Goal: Task Accomplishment & Management: Manage account settings

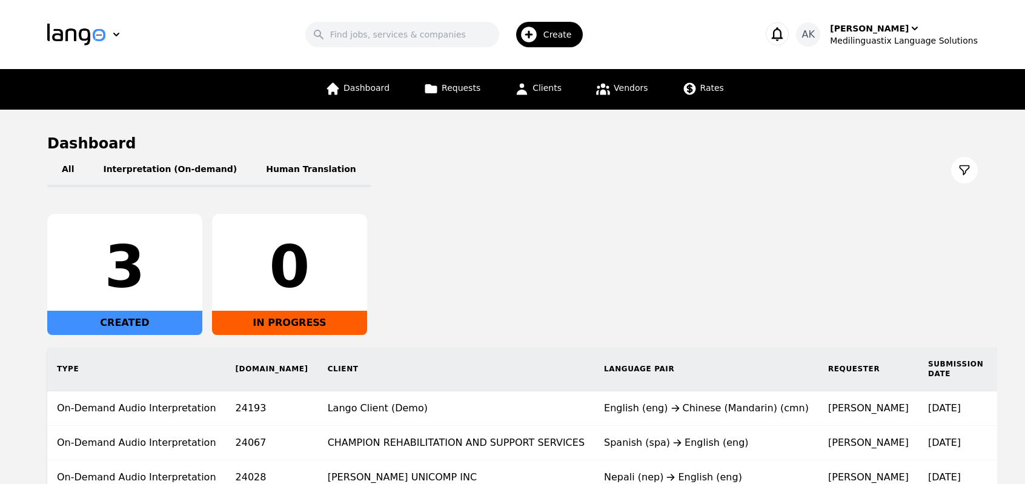
click at [481, 299] on div "3 CREATED 0 IN PROGRESS" at bounding box center [512, 274] width 931 height 121
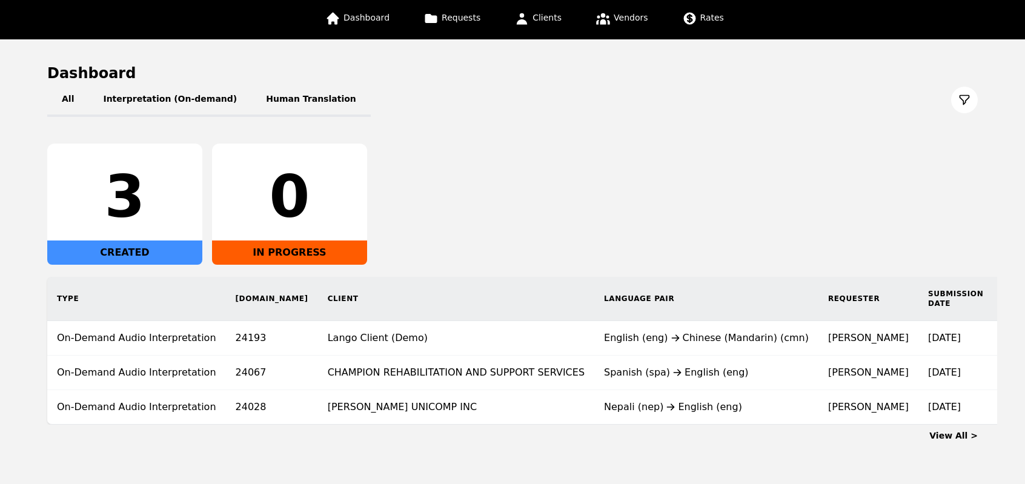
scroll to position [67, 0]
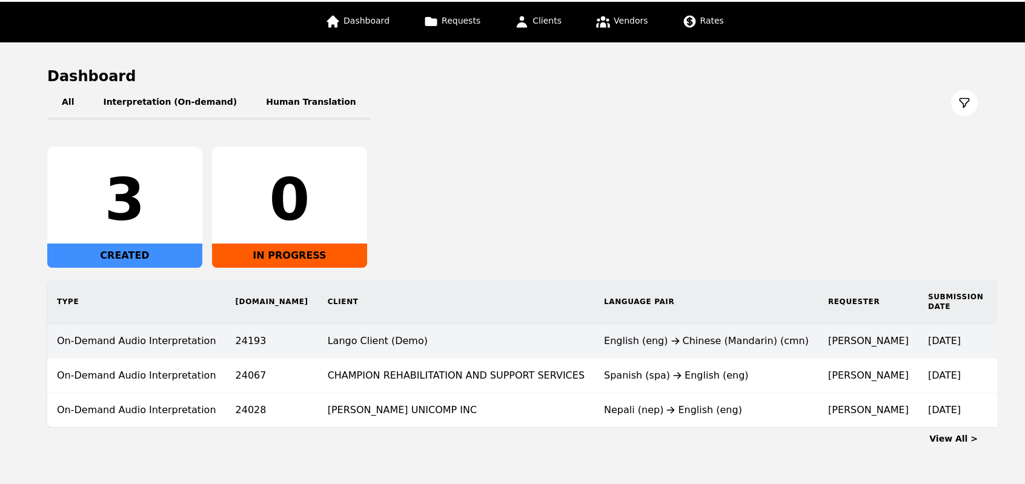
click at [993, 341] on td "$0.25" at bounding box center [1021, 341] width 56 height 35
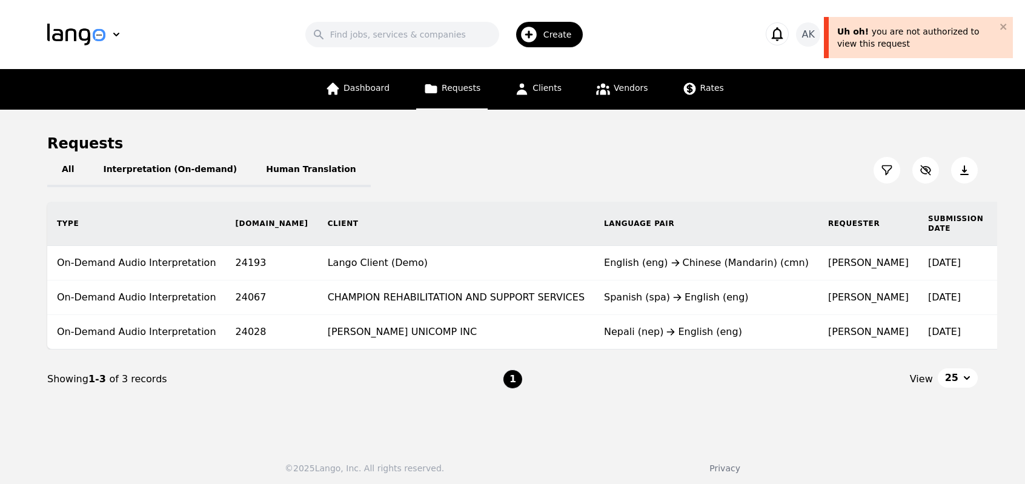
click at [965, 167] on icon at bounding box center [964, 170] width 8 height 10
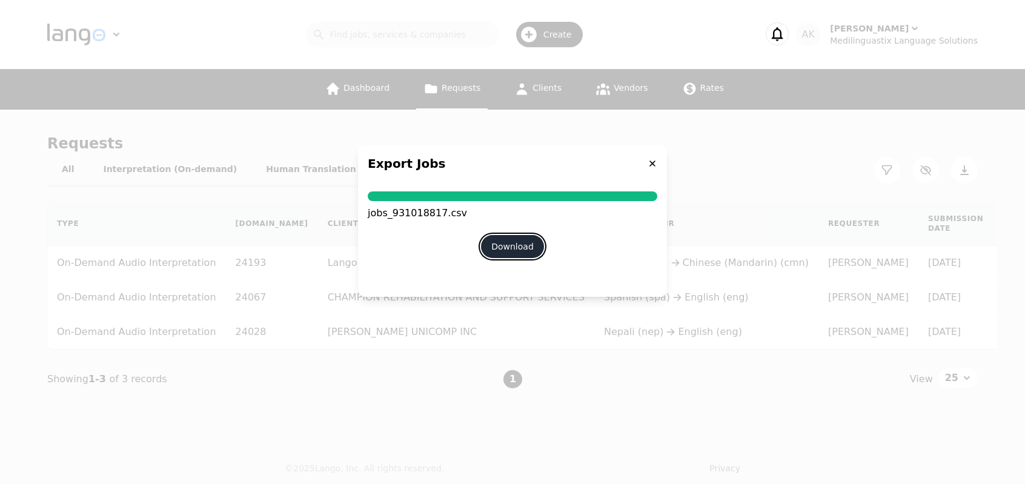
click at [518, 243] on button "Download" at bounding box center [512, 246] width 63 height 23
click at [507, 176] on div "Export Jobs" at bounding box center [512, 163] width 309 height 36
click at [651, 165] on icon at bounding box center [653, 164] width 10 height 10
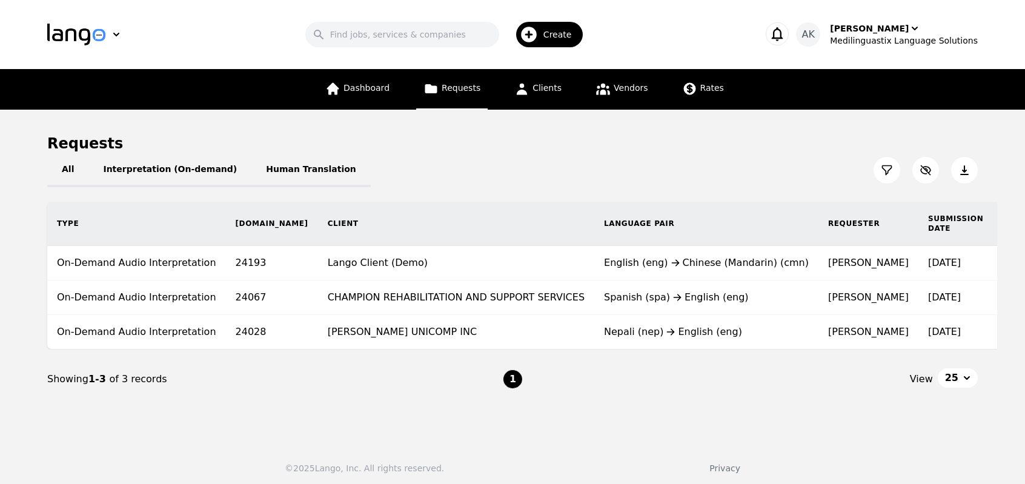
click at [957, 385] on span "25" at bounding box center [951, 378] width 13 height 15
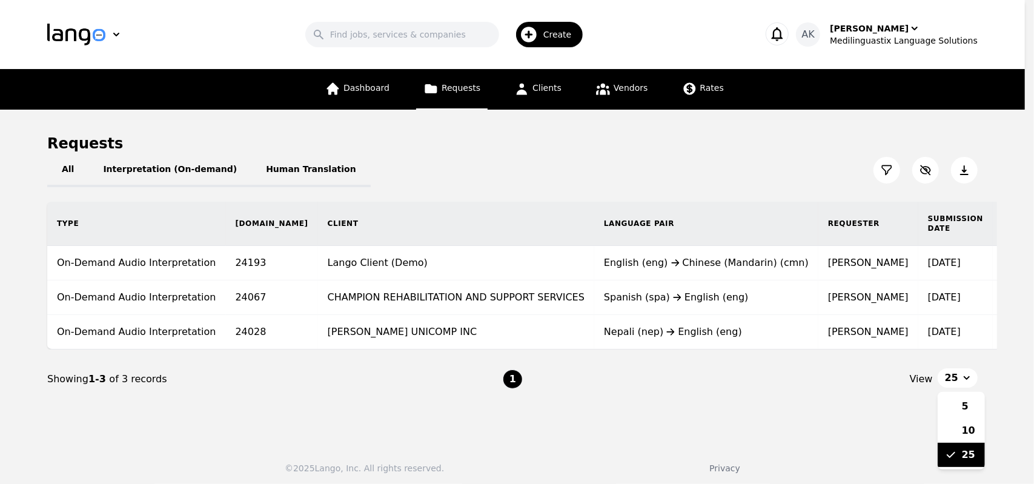
click at [957, 385] on span "25" at bounding box center [951, 378] width 13 height 15
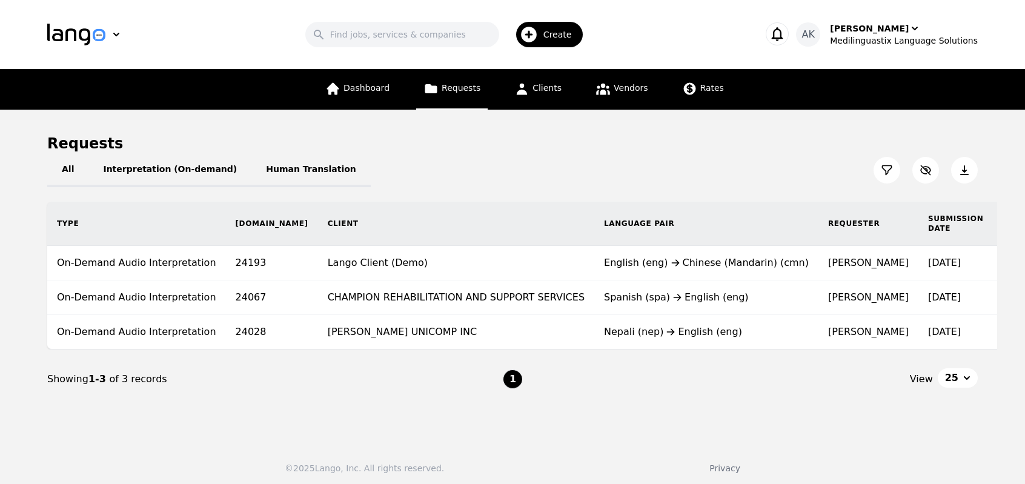
click at [957, 385] on span "25" at bounding box center [951, 378] width 13 height 15
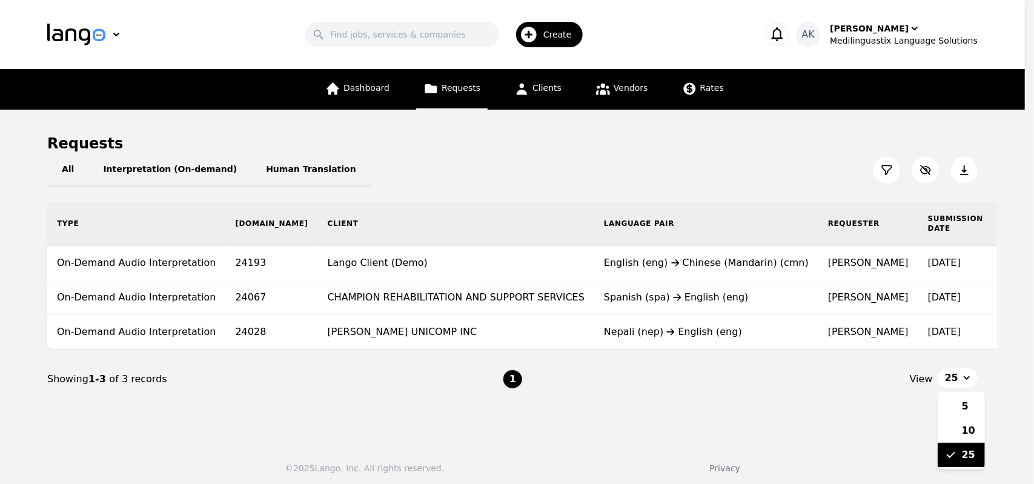
click at [957, 385] on span "25" at bounding box center [951, 378] width 13 height 15
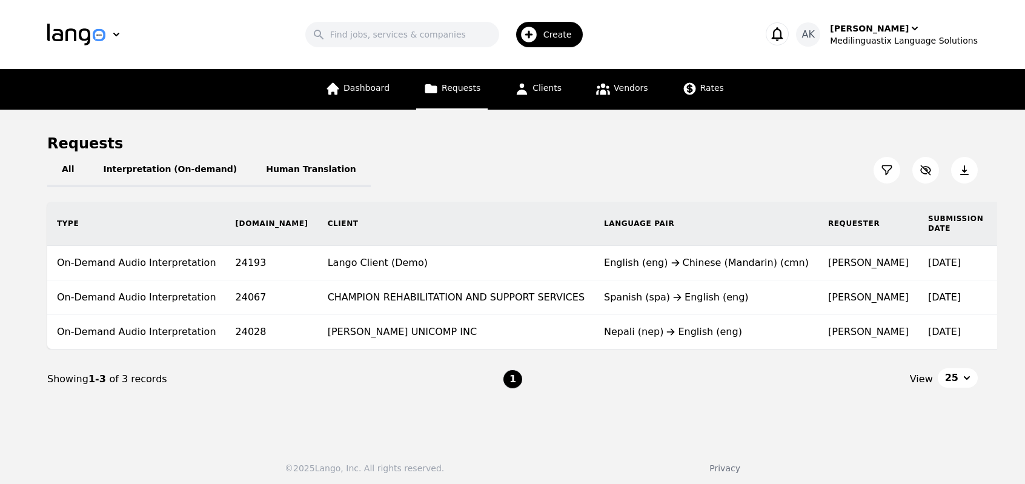
click at [957, 385] on span "25" at bounding box center [951, 378] width 13 height 15
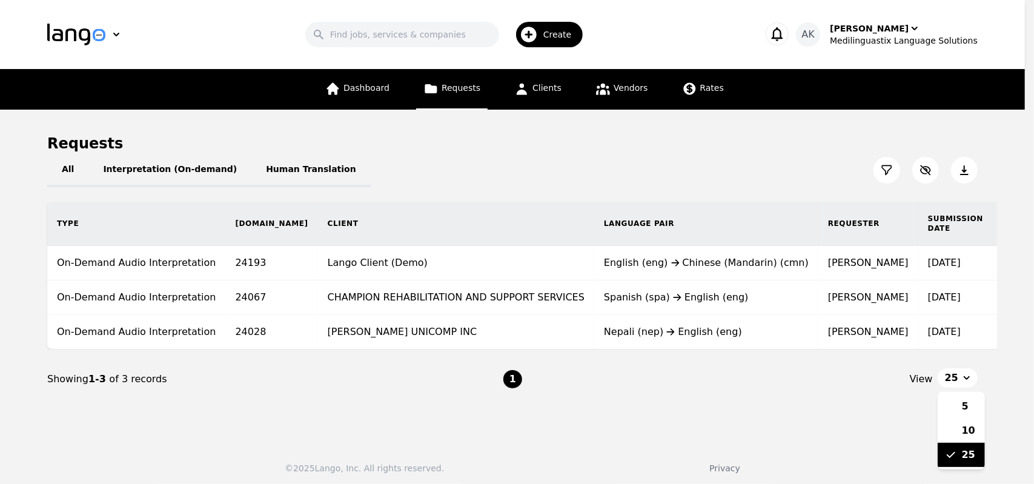
click at [957, 385] on span "25" at bounding box center [951, 378] width 13 height 15
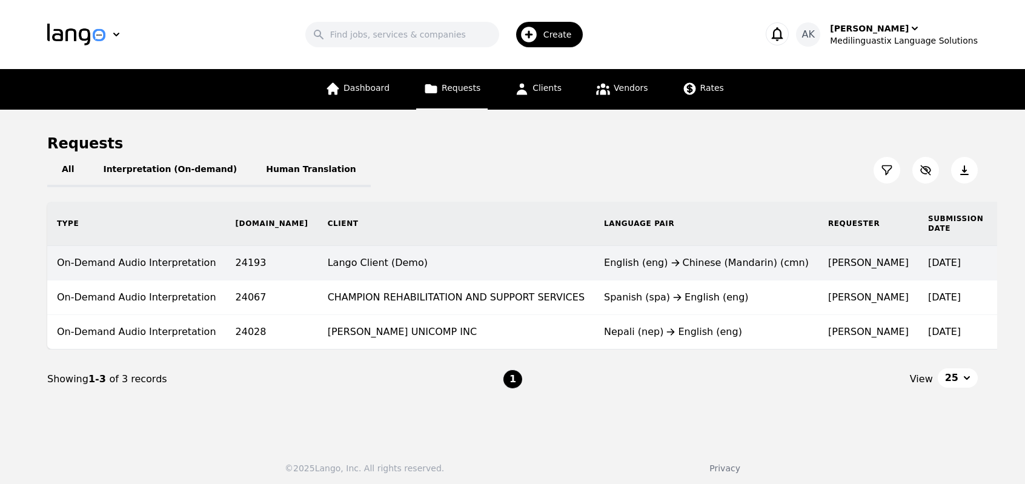
scroll to position [0, 11]
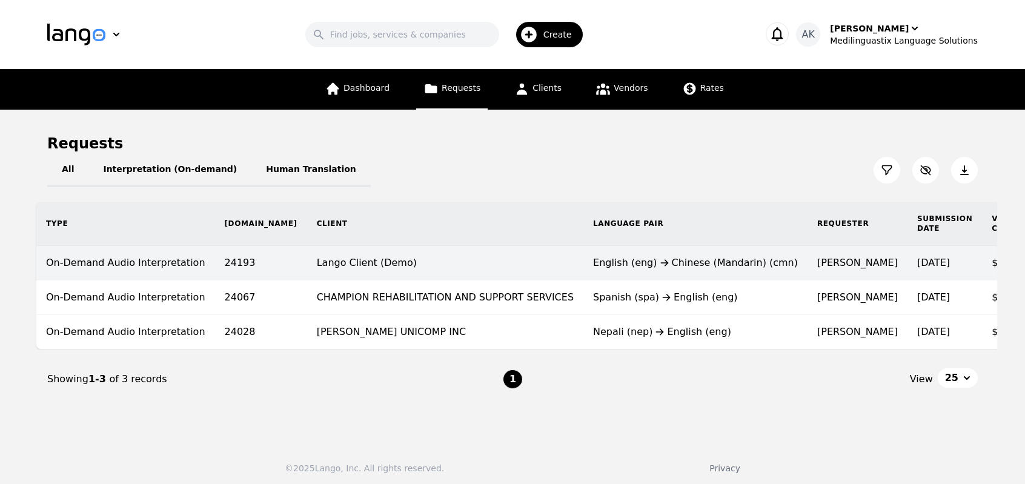
drag, startPoint x: 923, startPoint y: 265, endPoint x: 990, endPoint y: 268, distance: 66.7
click at [990, 268] on tr "On-Demand Audio Interpretation 24193 Lango Client (Demo) English (eng) Chinese …" at bounding box center [663, 263] width 1254 height 35
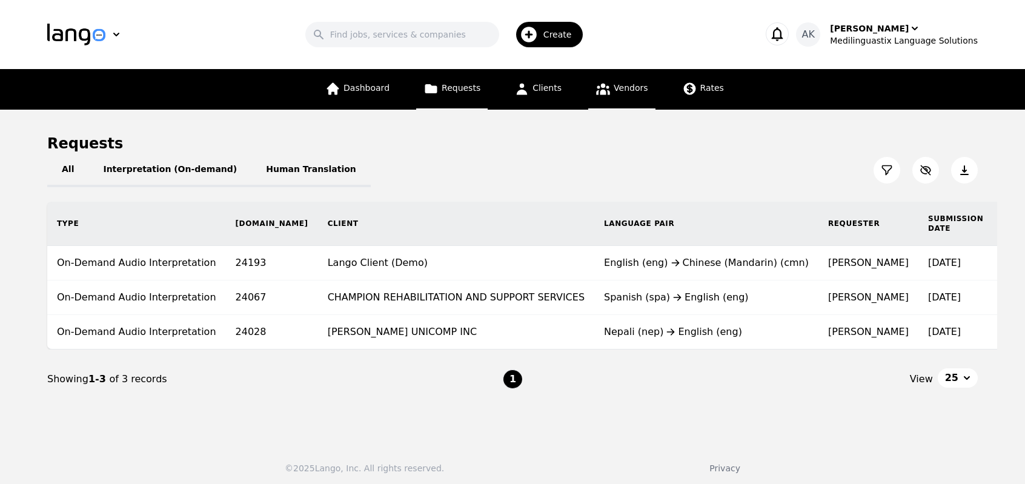
click at [609, 101] on link "Vendors" at bounding box center [621, 89] width 67 height 41
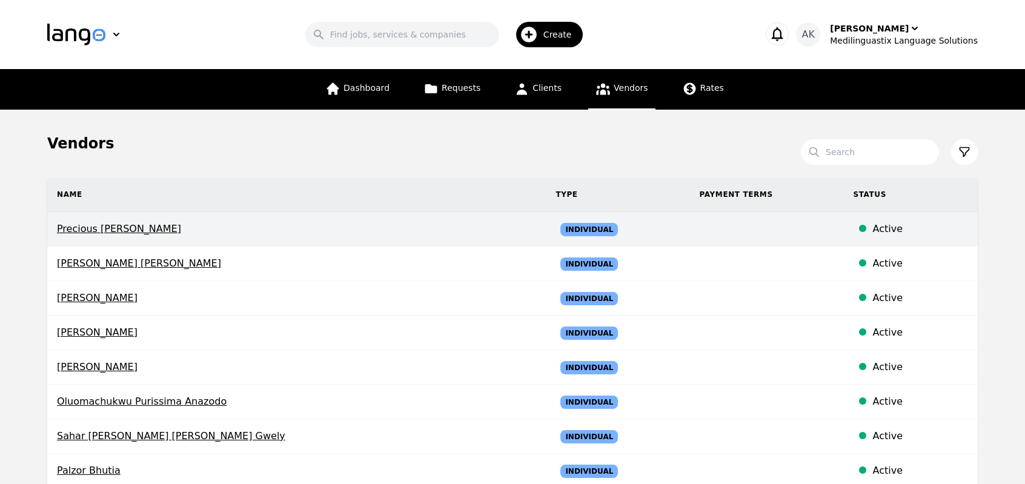
click at [92, 239] on td "Precious Chidinma Nwosu" at bounding box center [296, 229] width 499 height 35
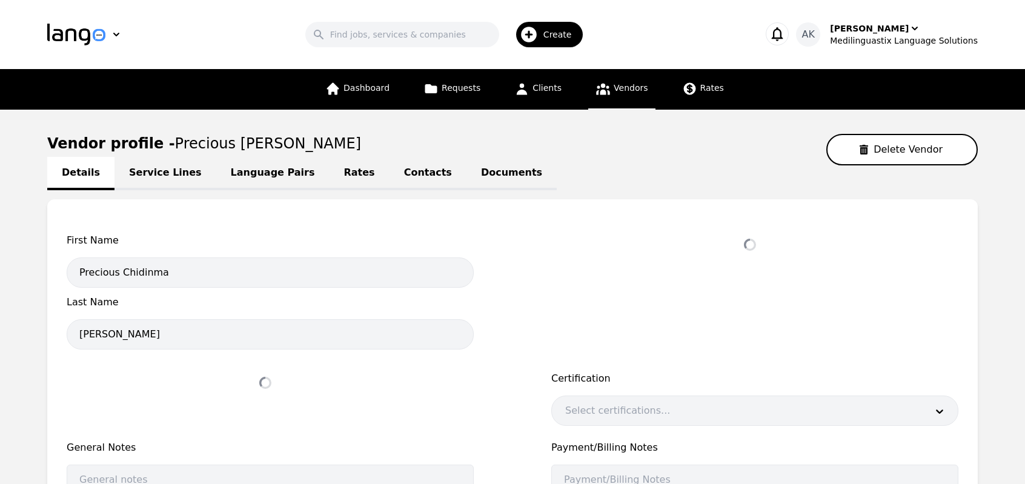
select select "active"
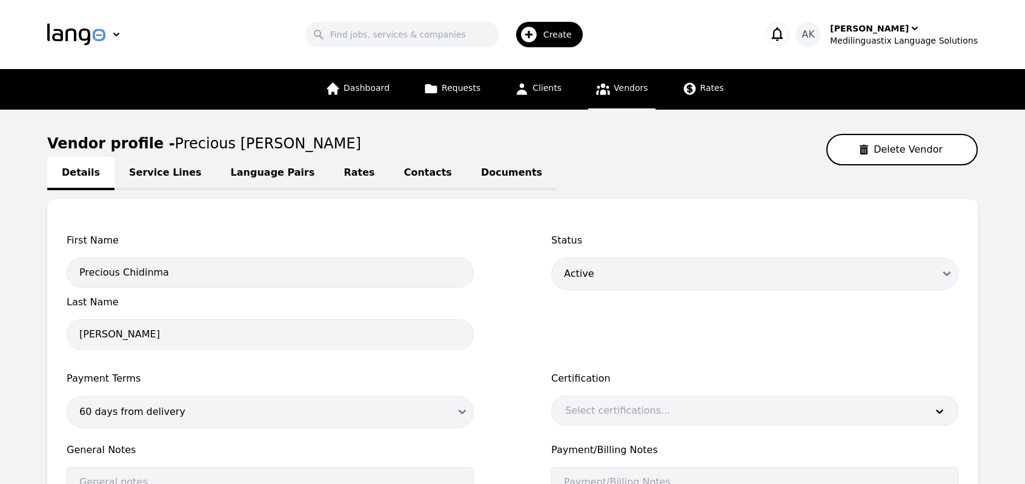
click at [605, 87] on icon at bounding box center [603, 90] width 14 height 12
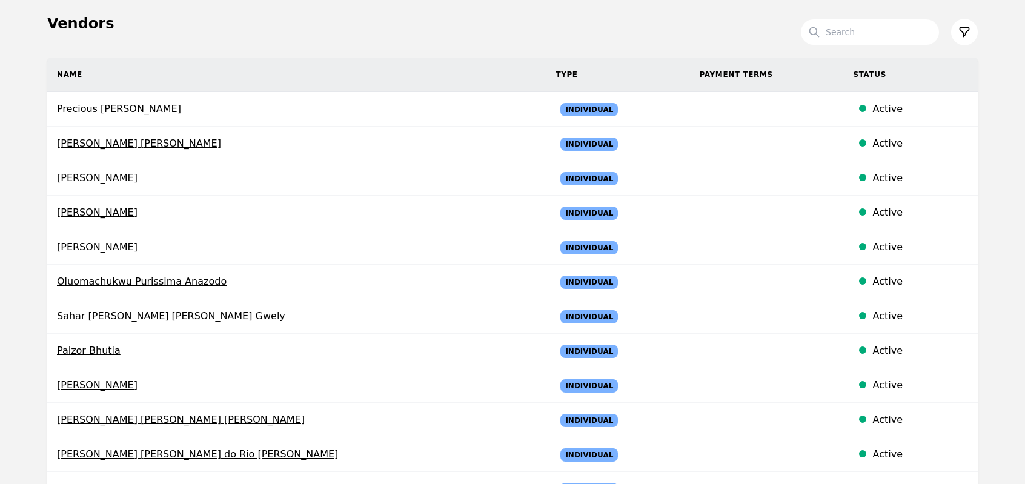
scroll to position [121, 0]
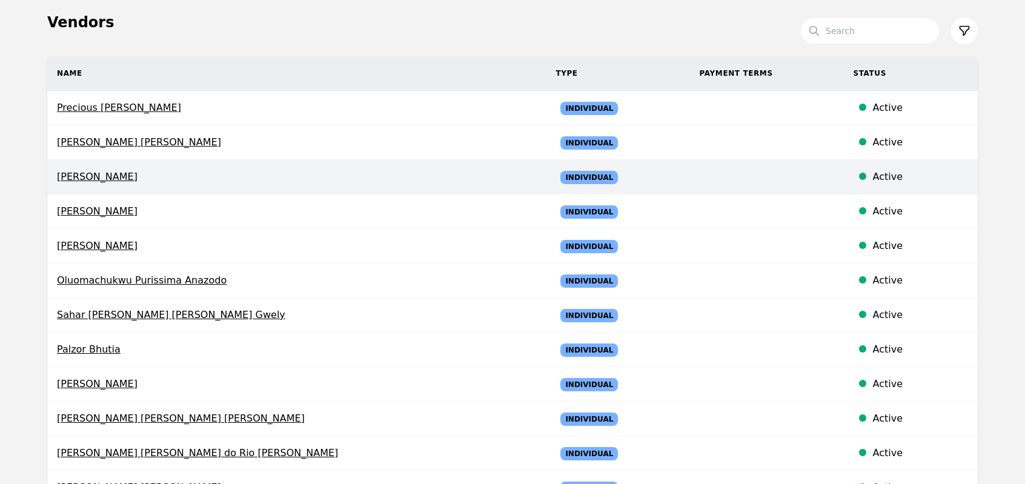
click at [125, 179] on span "Evaristus Onyedika Ejiofor" at bounding box center [296, 177] width 479 height 15
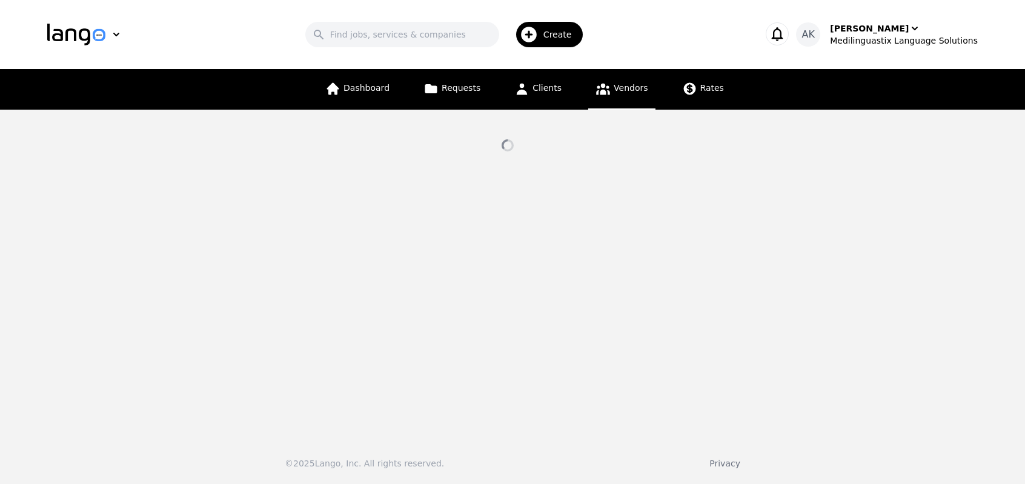
select select "active"
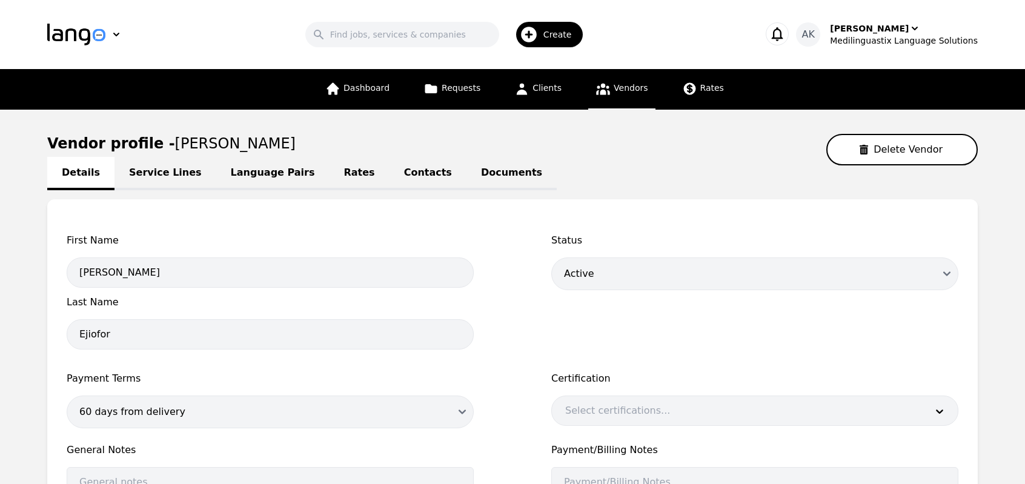
click at [467, 177] on link "Documents" at bounding box center [512, 173] width 90 height 33
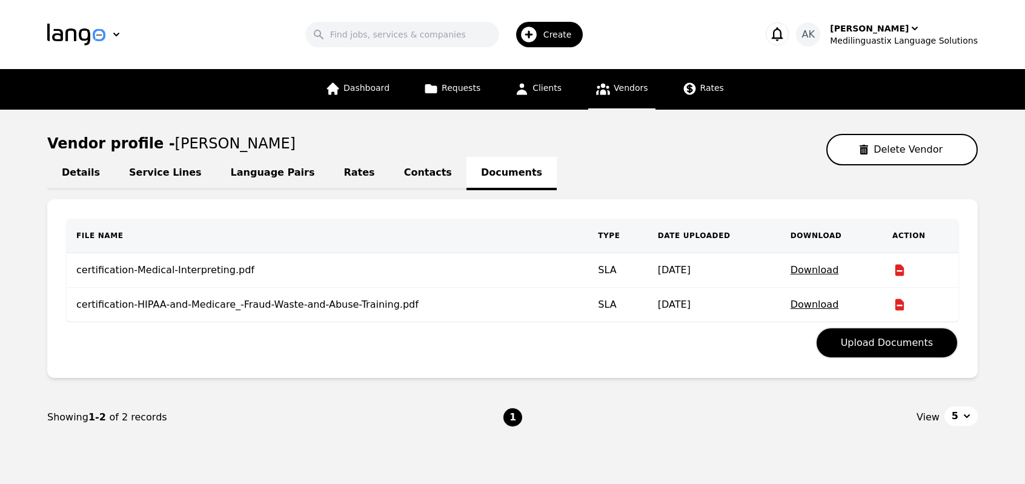
click at [76, 174] on link "Details" at bounding box center [80, 173] width 67 height 33
select select "active"
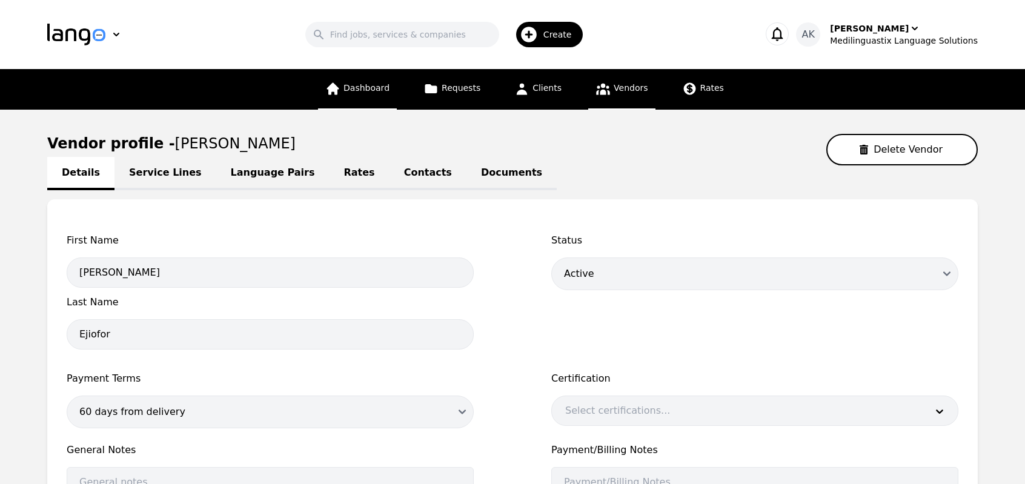
click at [381, 90] on span "Dashboard" at bounding box center [367, 88] width 46 height 10
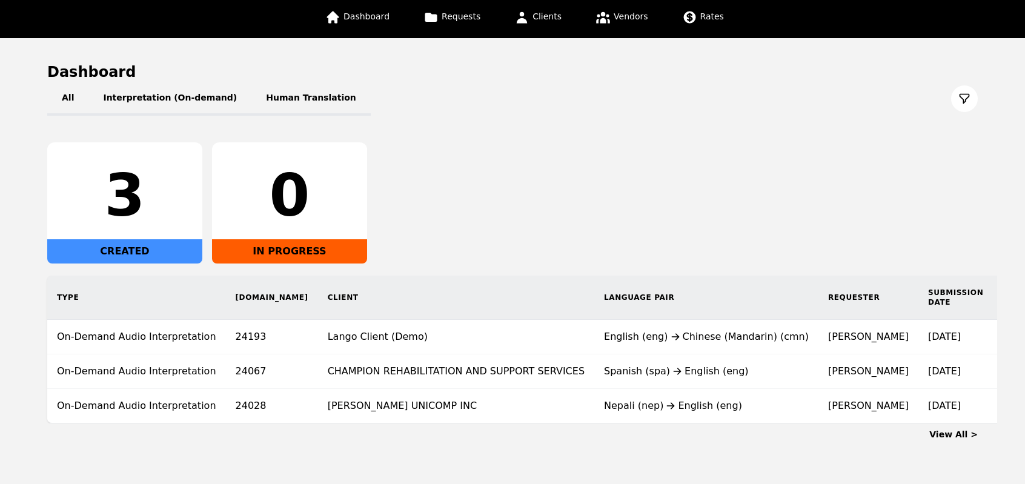
scroll to position [73, 0]
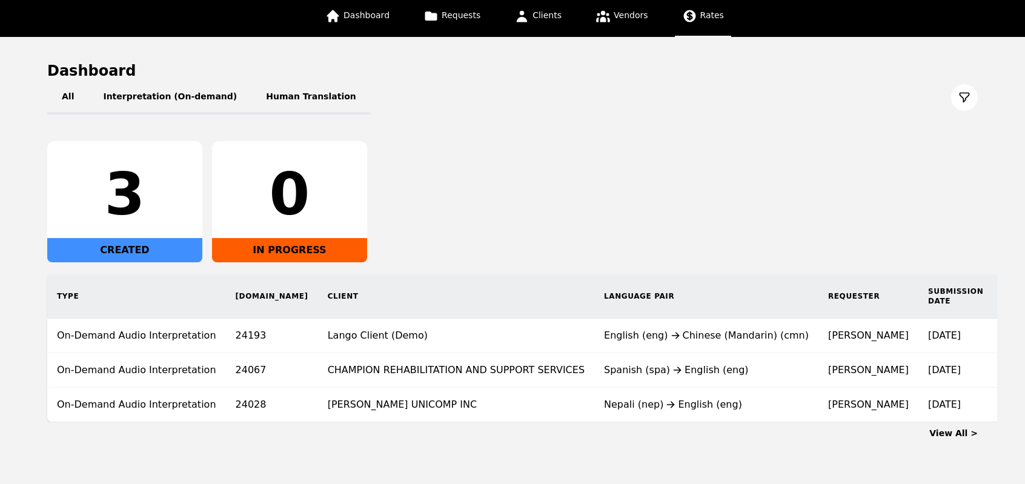
click at [705, 20] on span "Rates" at bounding box center [713, 15] width 24 height 10
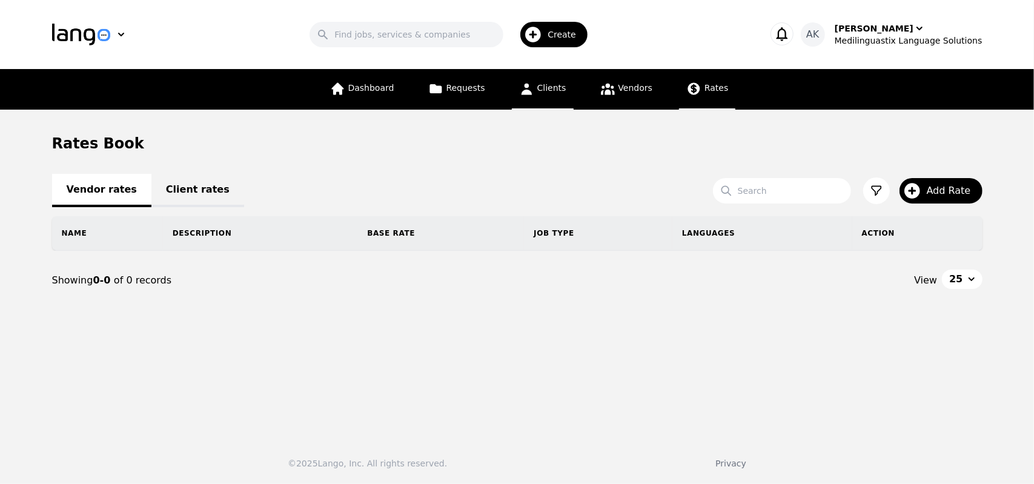
click at [534, 92] on link "Clients" at bounding box center [543, 89] width 62 height 41
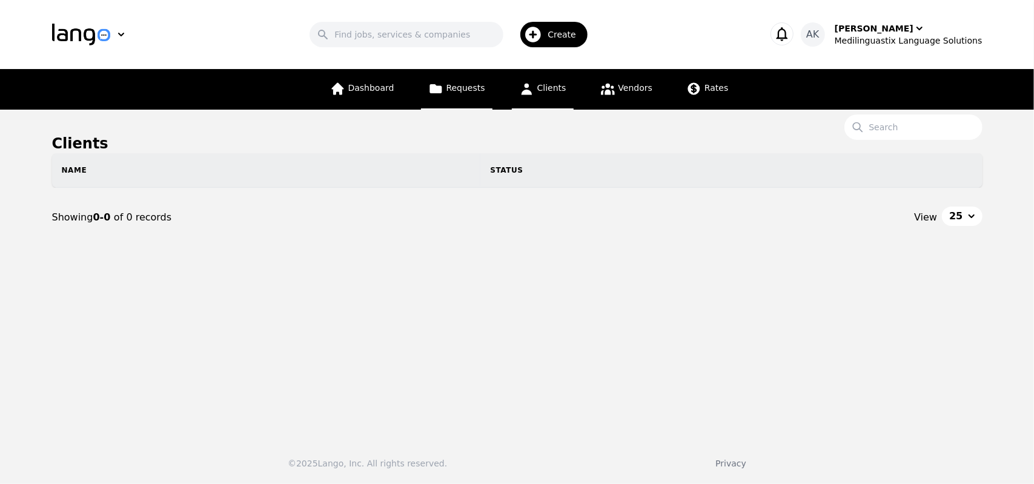
click at [451, 95] on link "Requests" at bounding box center [457, 89] width 72 height 41
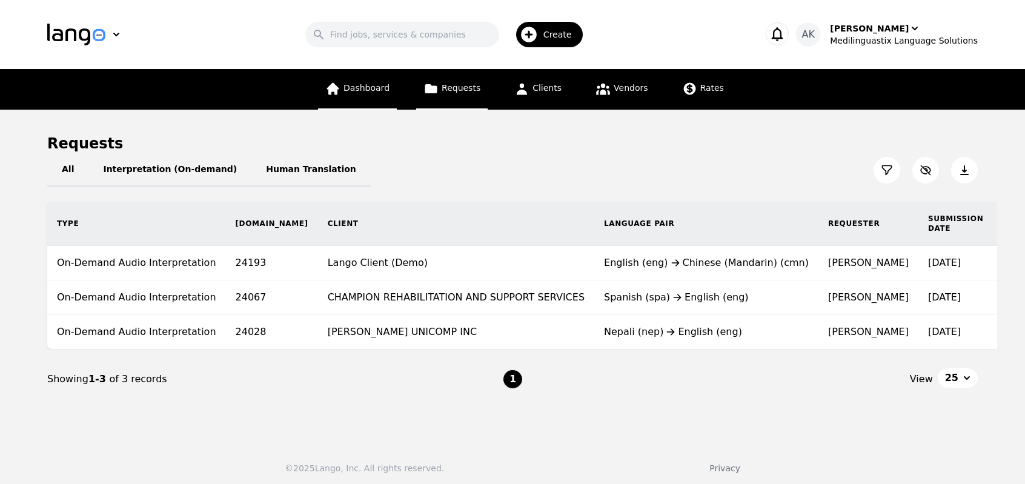
click at [374, 93] on span "Dashboard" at bounding box center [367, 88] width 46 height 10
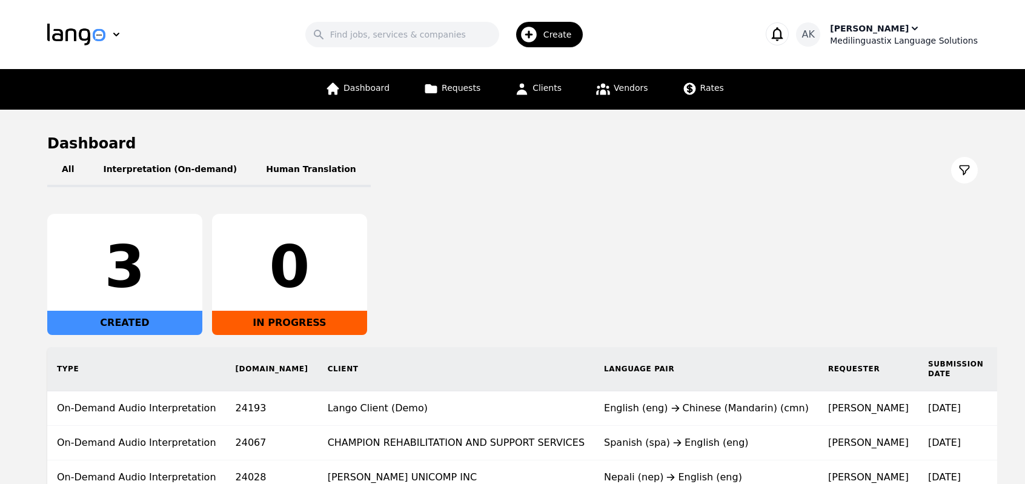
click at [860, 28] on div "[PERSON_NAME]" at bounding box center [869, 28] width 79 height 12
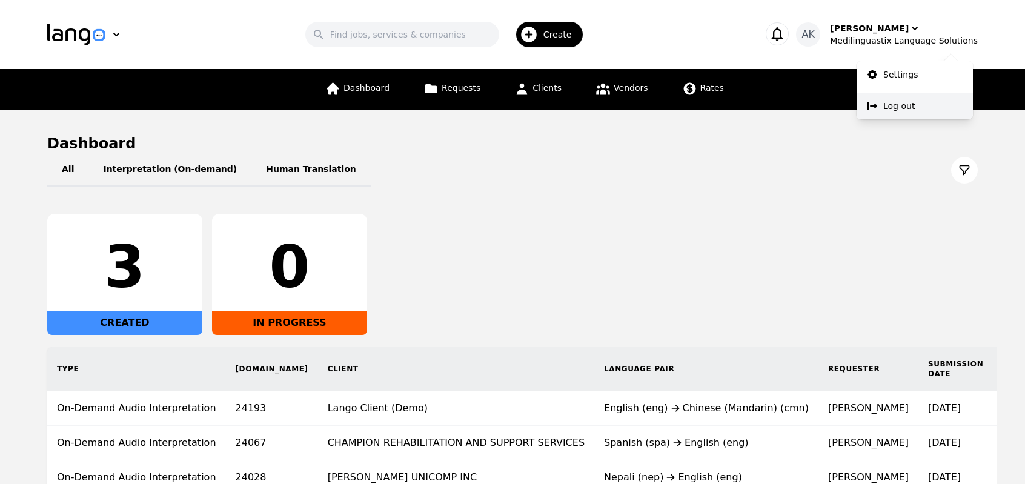
click at [886, 101] on p "Log out" at bounding box center [900, 106] width 32 height 12
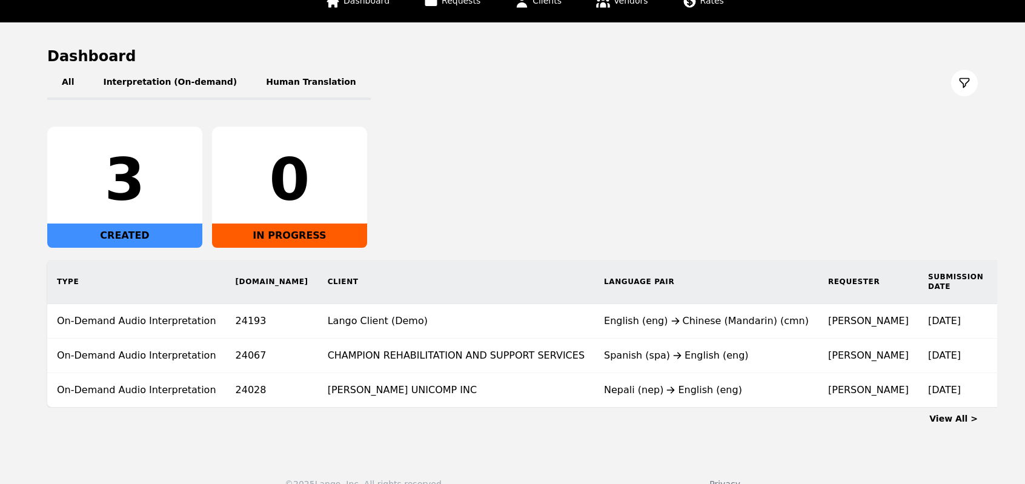
scroll to position [89, 0]
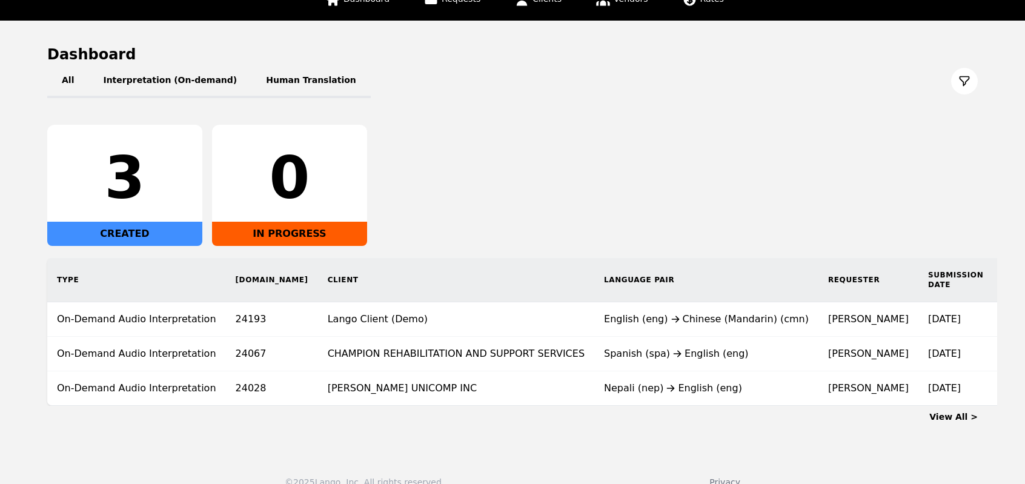
click at [734, 158] on div "3 CREATED 0 IN PROGRESS" at bounding box center [512, 185] width 931 height 121
click at [400, 418] on div "View All >" at bounding box center [512, 414] width 931 height 17
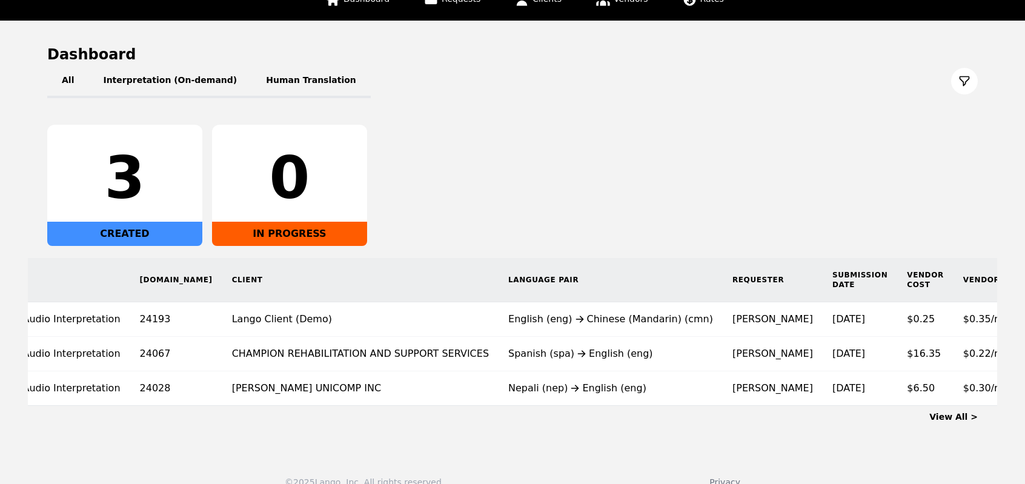
scroll to position [0, 0]
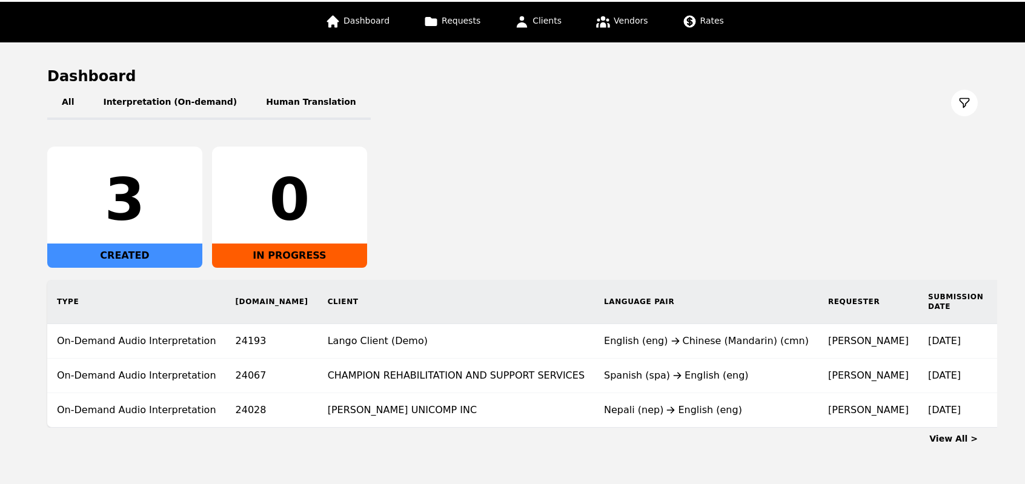
scroll to position [43, 0]
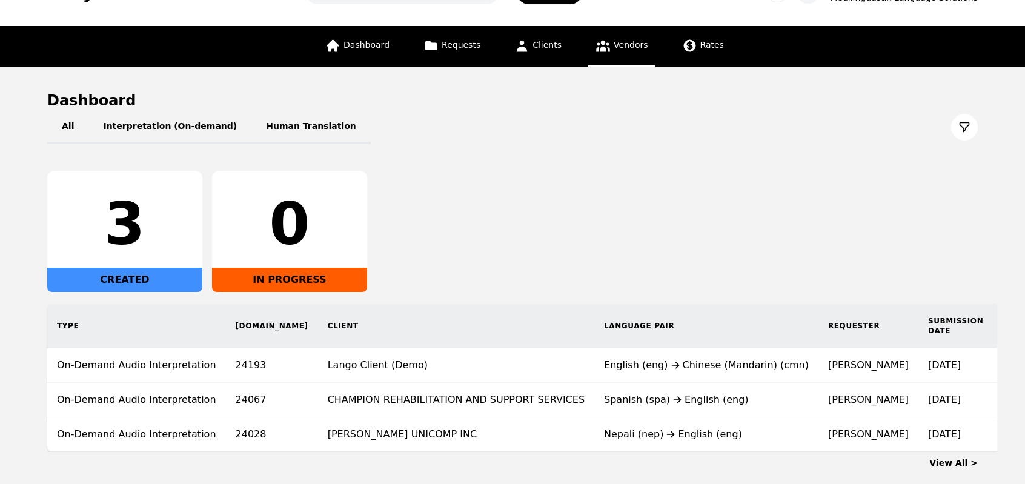
click at [618, 50] on span "Vendors" at bounding box center [631, 45] width 34 height 10
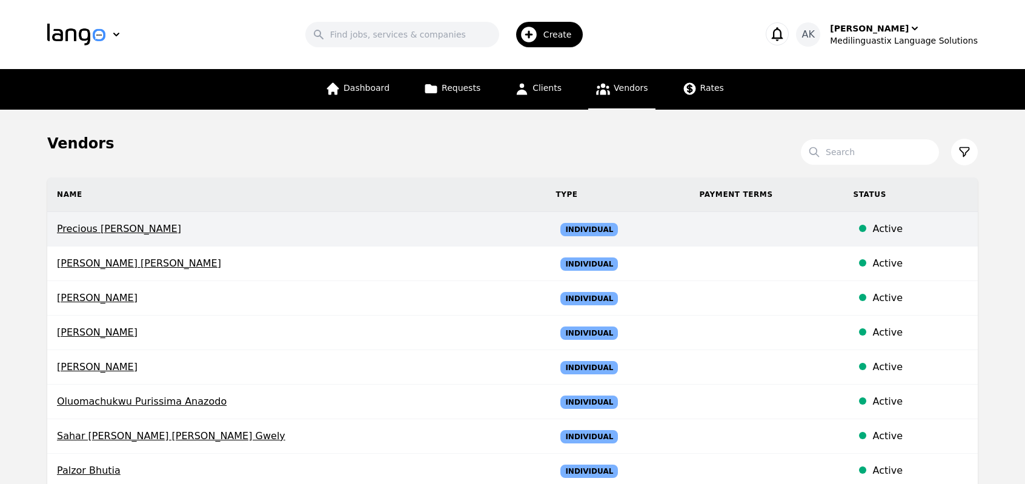
click at [141, 235] on span "Precious Chidinma Nwosu" at bounding box center [296, 229] width 479 height 15
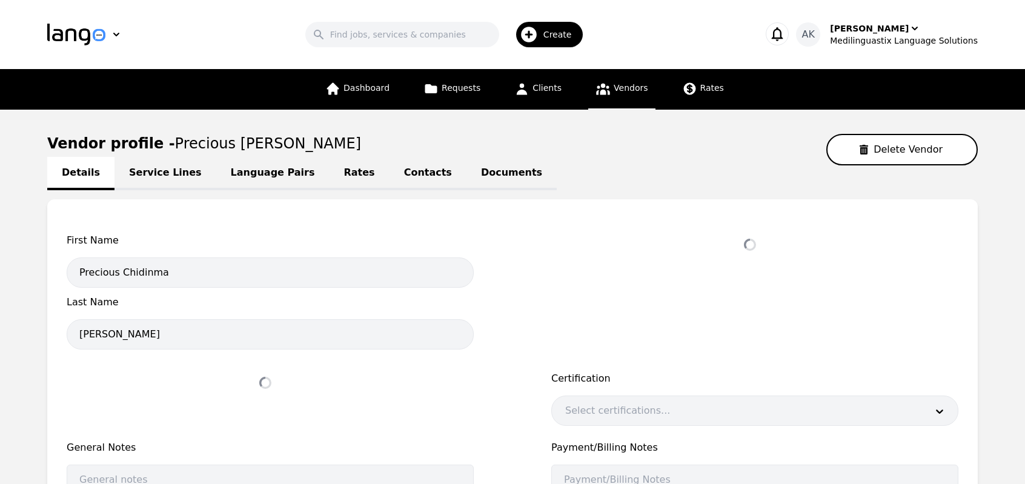
select select "active"
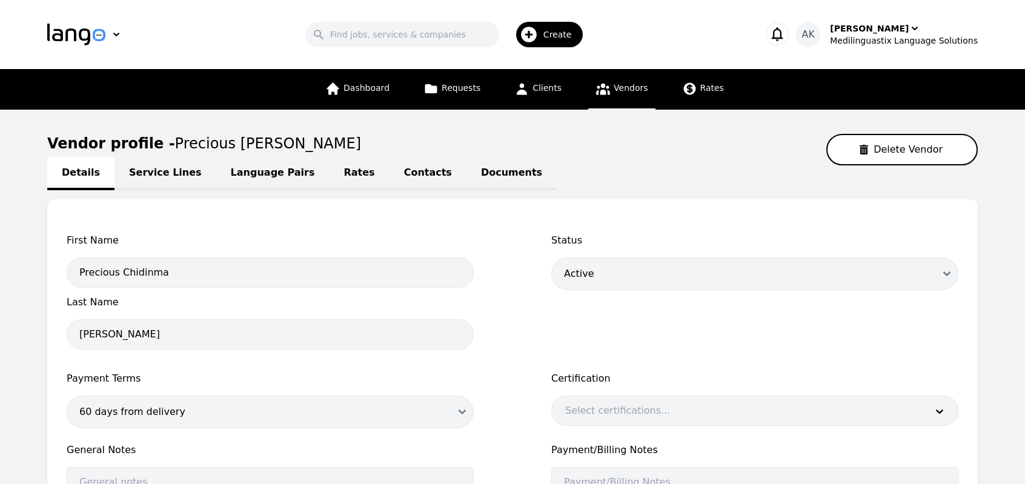
click at [251, 184] on link "Language Pairs" at bounding box center [272, 173] width 113 height 33
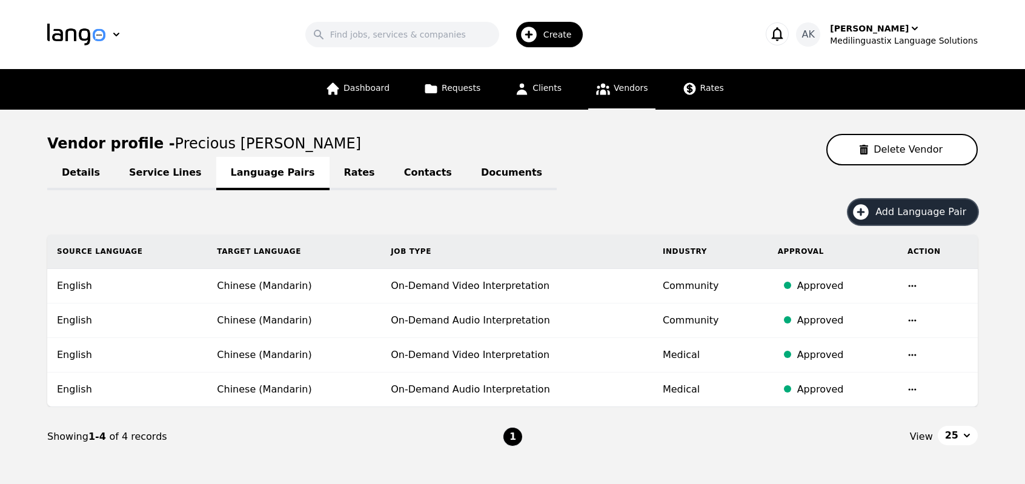
click at [868, 205] on icon "button" at bounding box center [861, 212] width 16 height 16
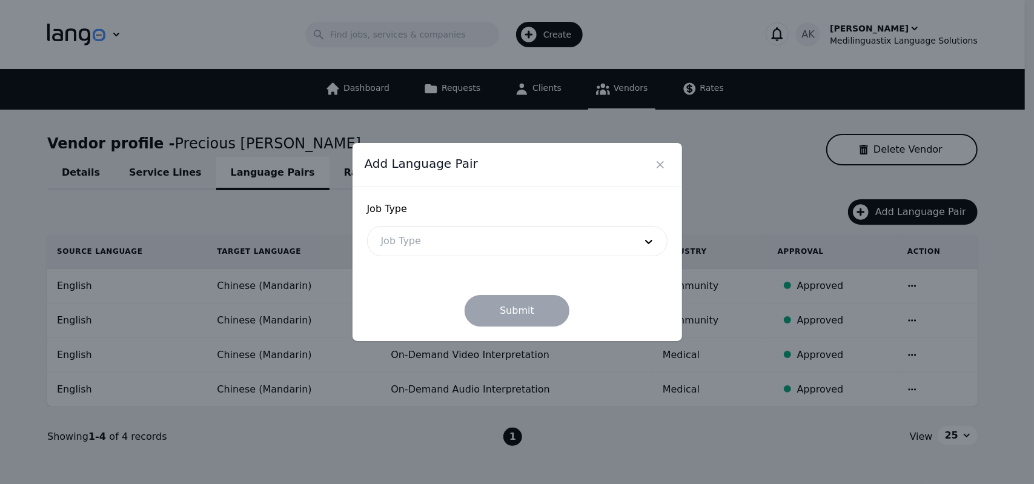
click at [599, 260] on form "Job Type Job Type Submit" at bounding box center [517, 264] width 301 height 125
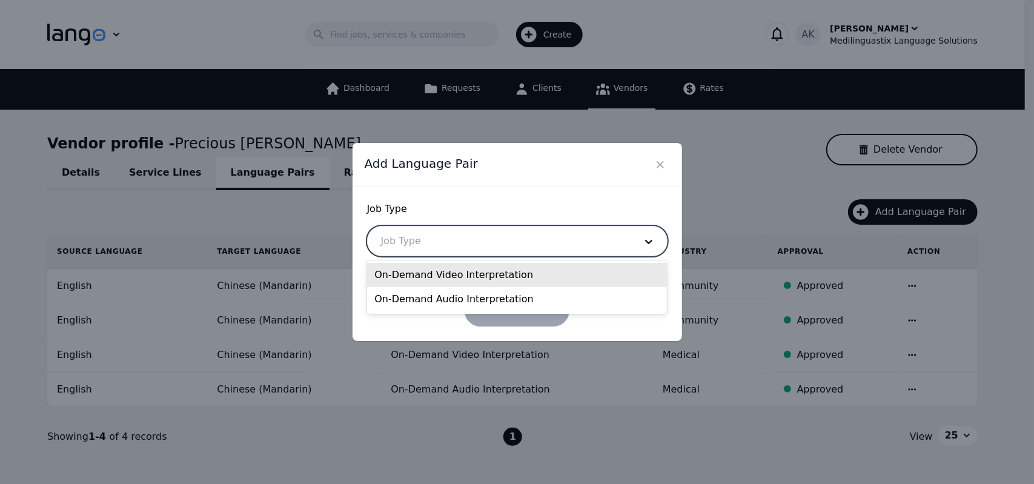
click at [585, 247] on div at bounding box center [499, 241] width 263 height 29
click at [537, 283] on div "On-Demand Video Interpretation" at bounding box center [517, 275] width 300 height 24
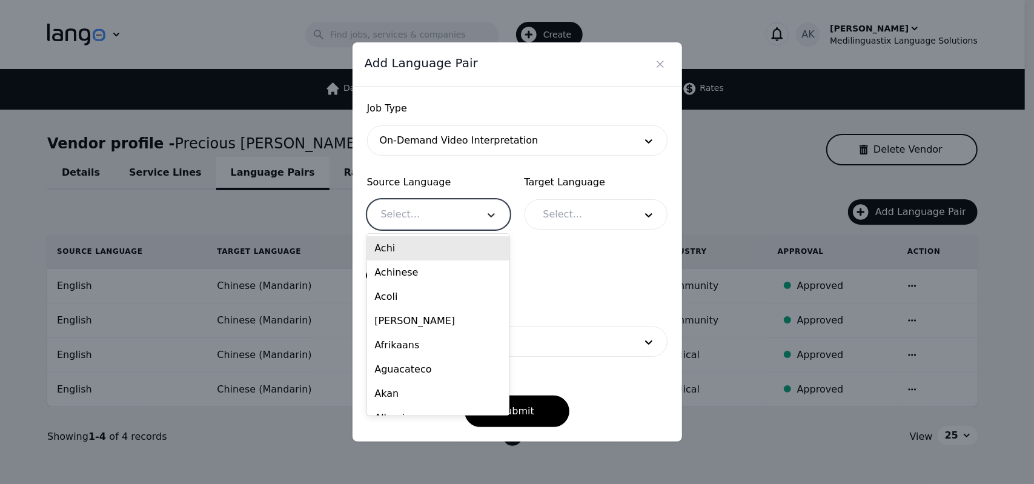
click at [490, 221] on icon at bounding box center [491, 215] width 12 height 12
click at [399, 276] on div "Achinese" at bounding box center [438, 273] width 142 height 24
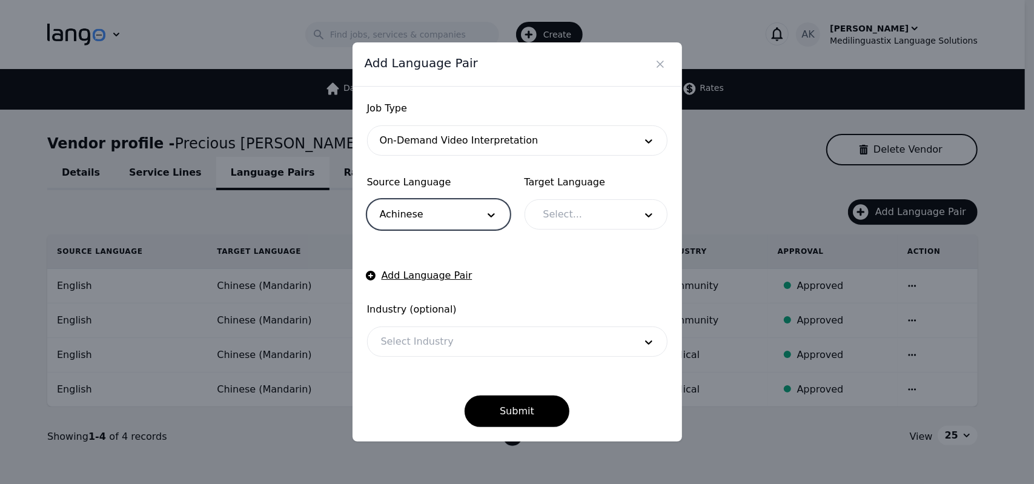
click at [556, 221] on div at bounding box center [580, 214] width 101 height 29
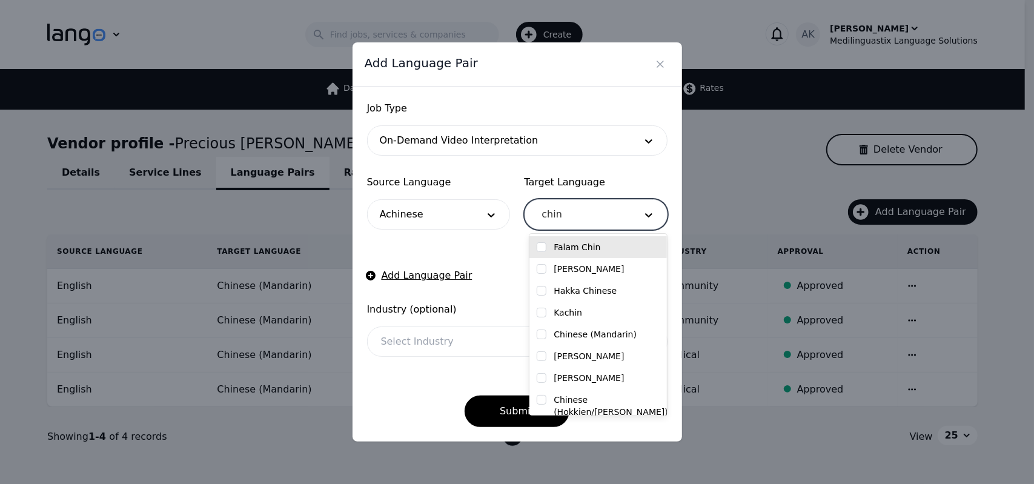
type input "chine"
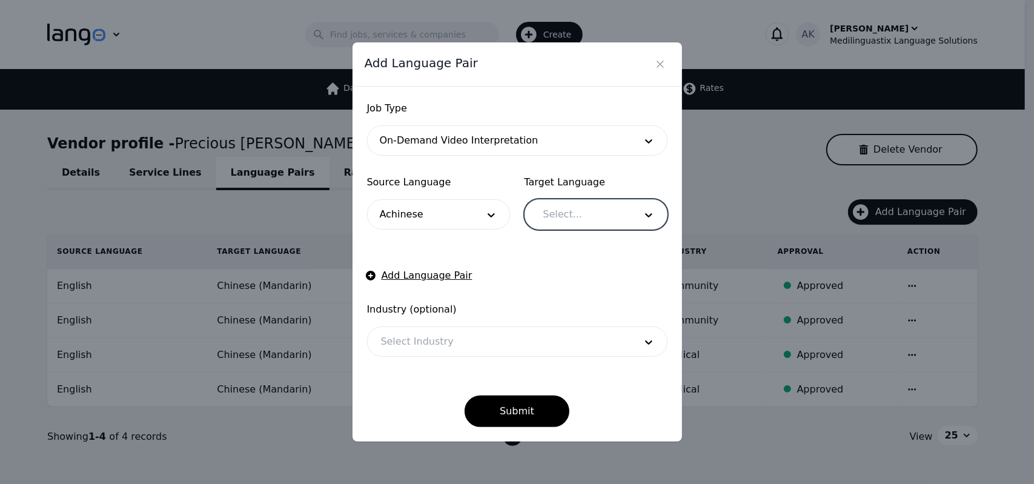
click at [589, 216] on div at bounding box center [580, 214] width 101 height 29
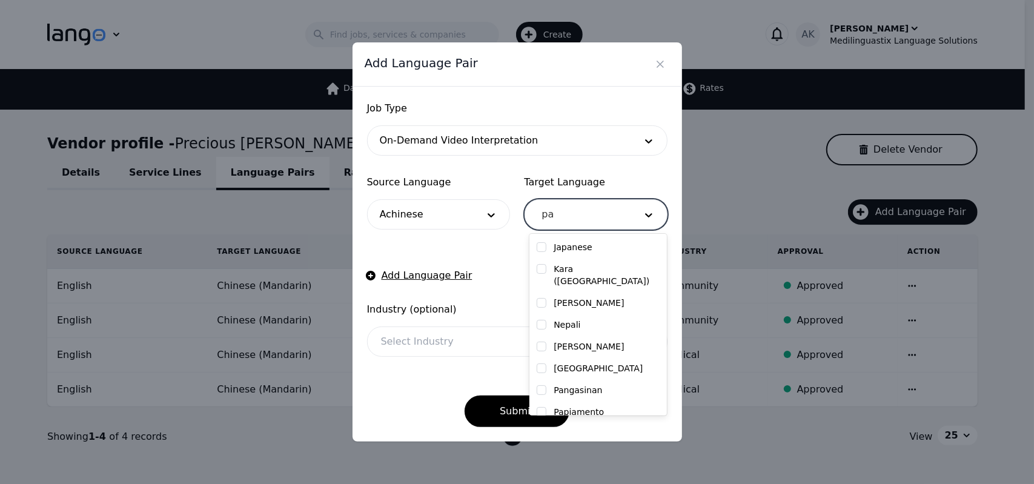
type input "p"
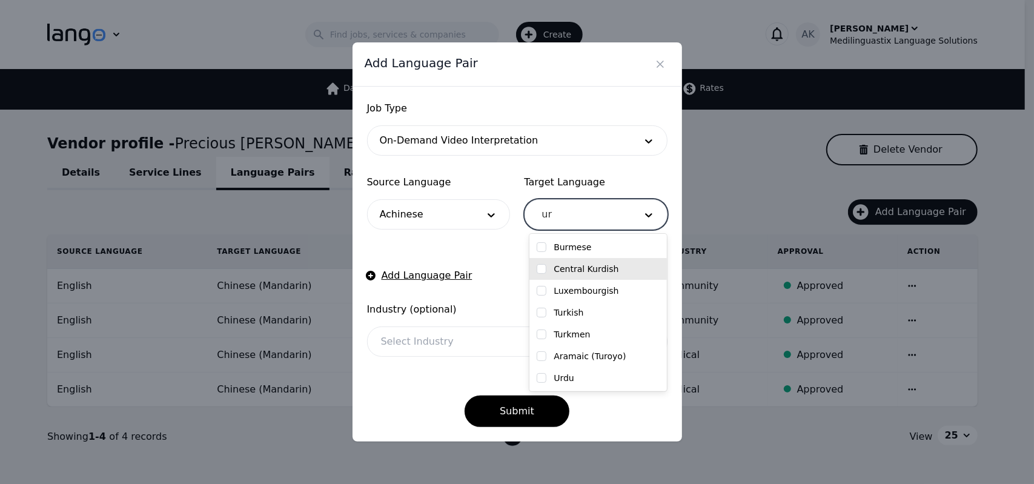
type input "u"
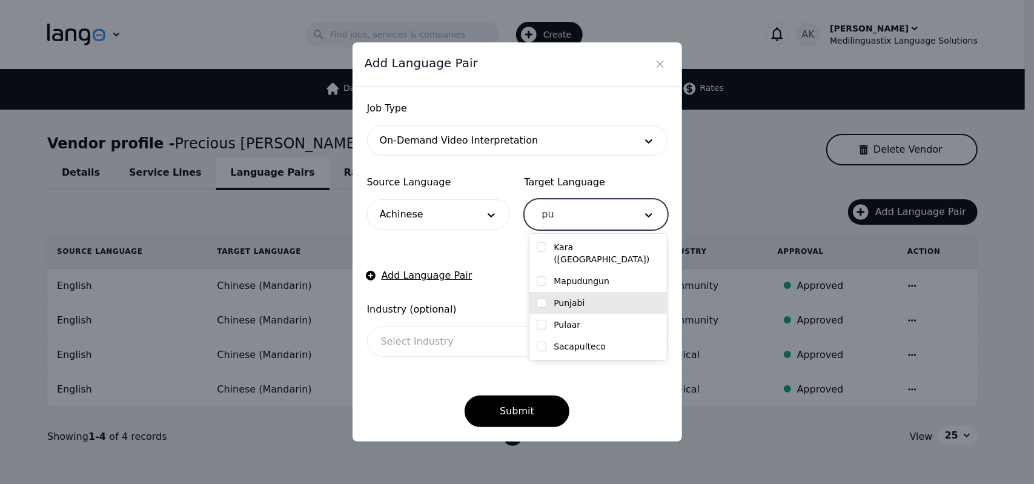
type input "p"
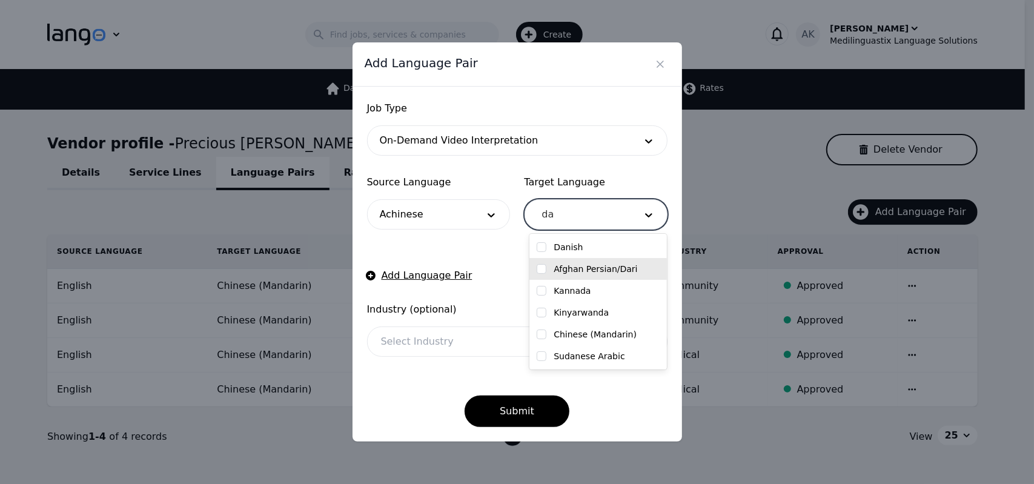
type input "d"
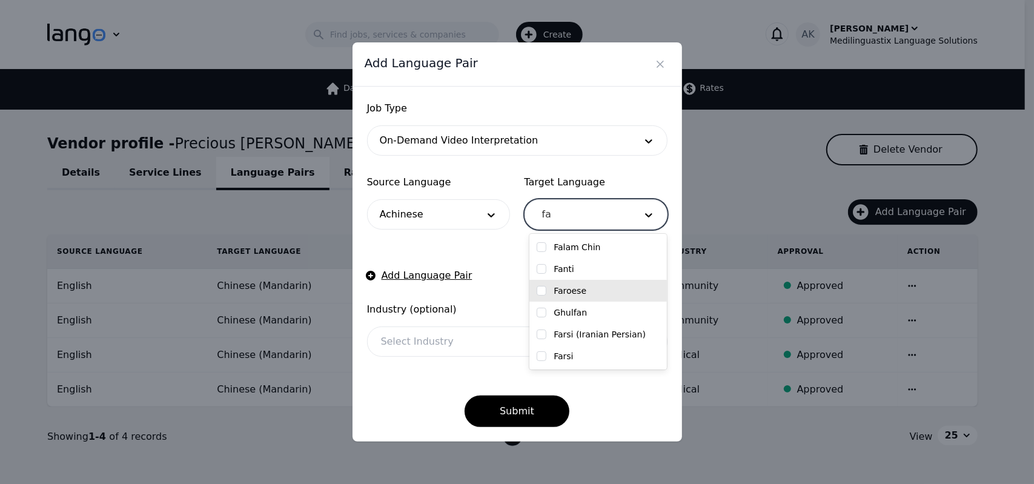
type input "f"
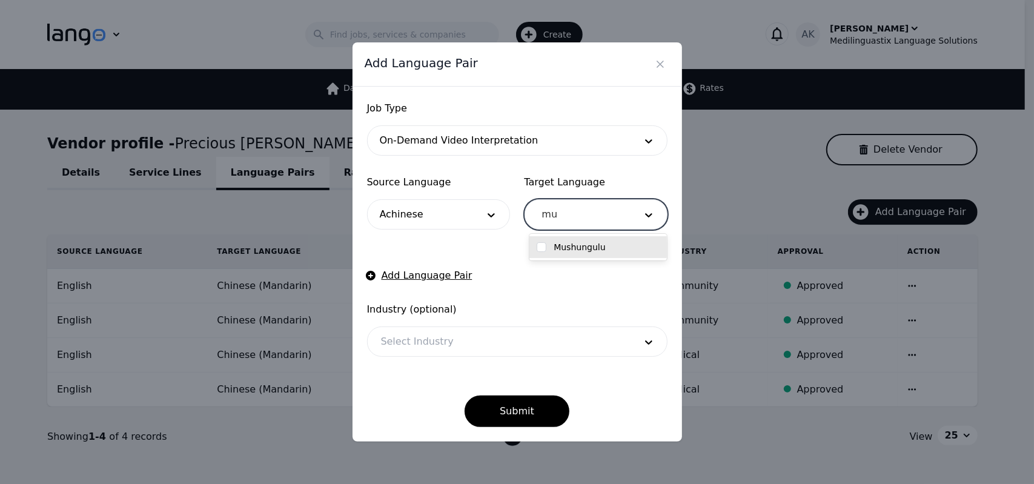
type input "m"
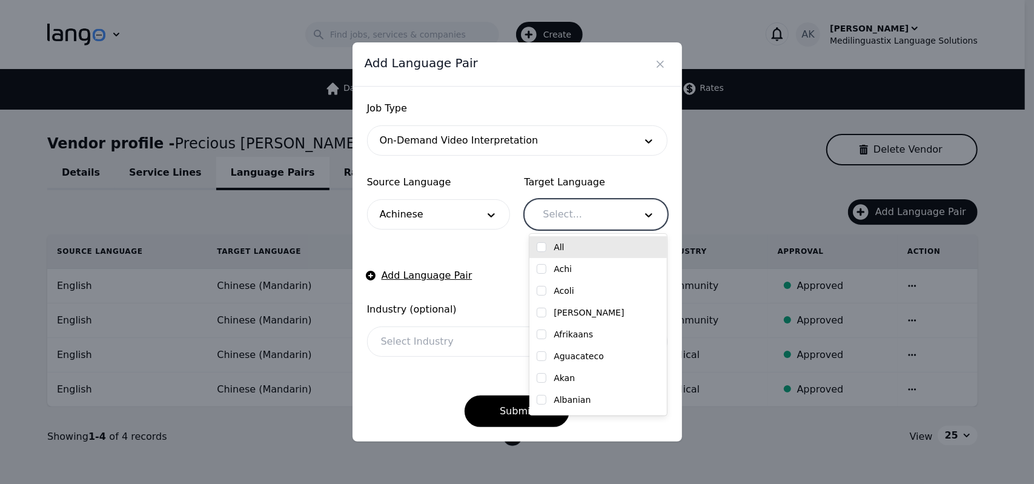
drag, startPoint x: 587, startPoint y: 247, endPoint x: 562, endPoint y: 218, distance: 38.3
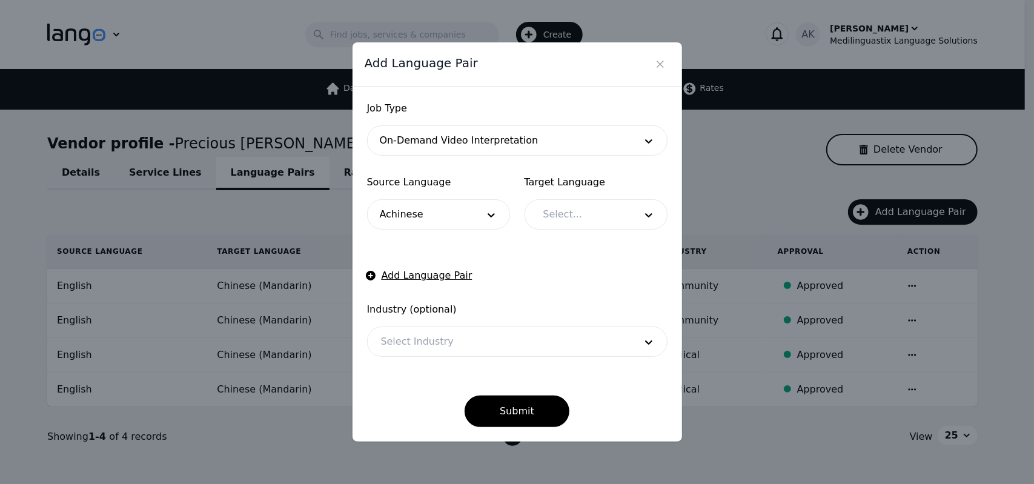
drag, startPoint x: 562, startPoint y: 218, endPoint x: 556, endPoint y: 251, distance: 34.4
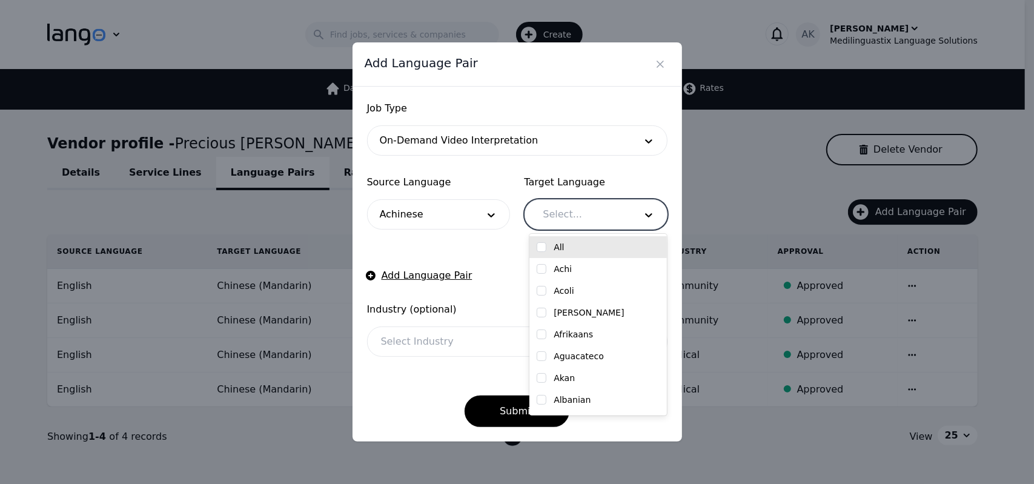
drag, startPoint x: 556, startPoint y: 251, endPoint x: 539, endPoint y: 220, distance: 35.8
click at [539, 220] on div at bounding box center [580, 214] width 101 height 29
click at [542, 247] on input "checkbox" at bounding box center [542, 247] width 10 height 10
checkbox input "true"
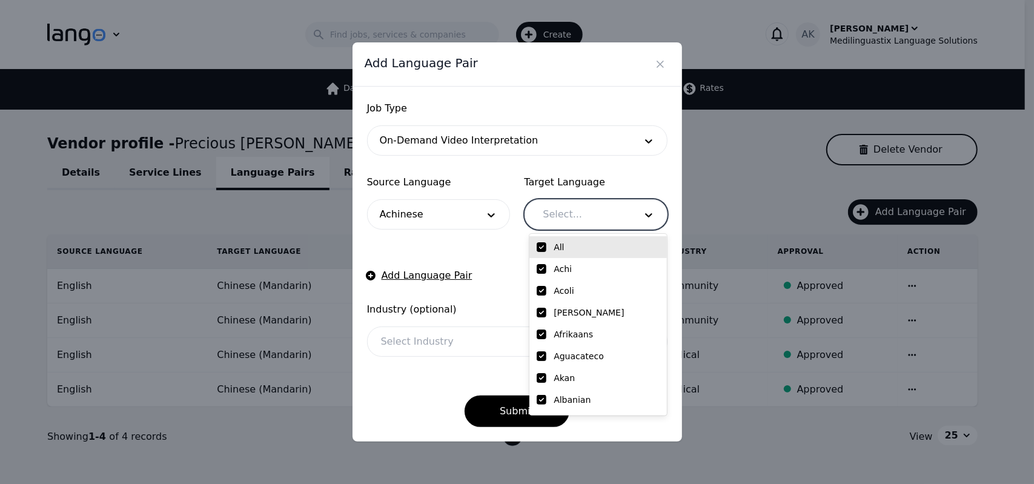
checkbox input "true"
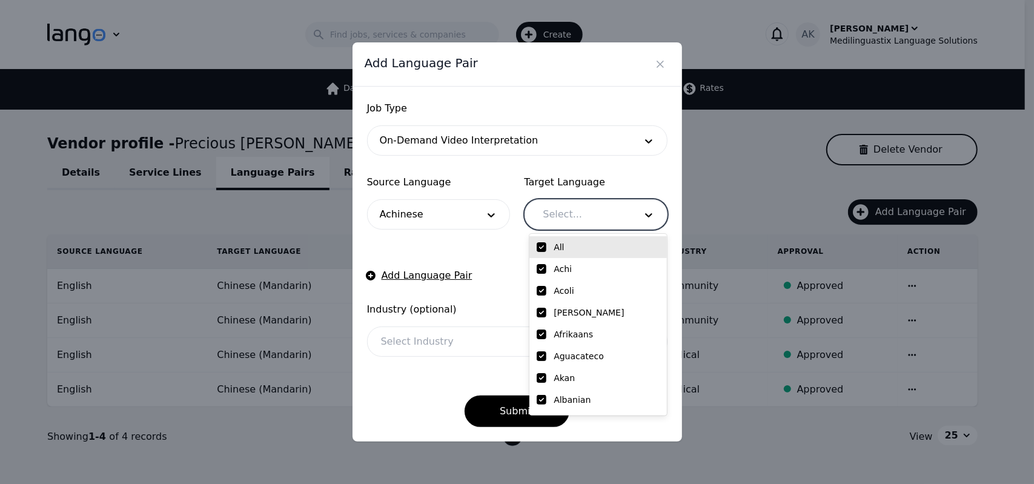
checkbox input "true"
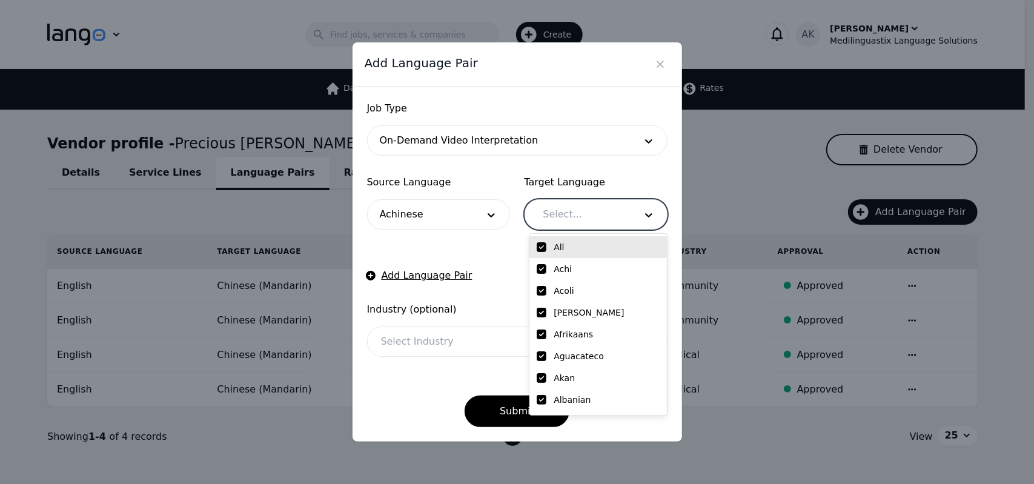
checkbox input "true"
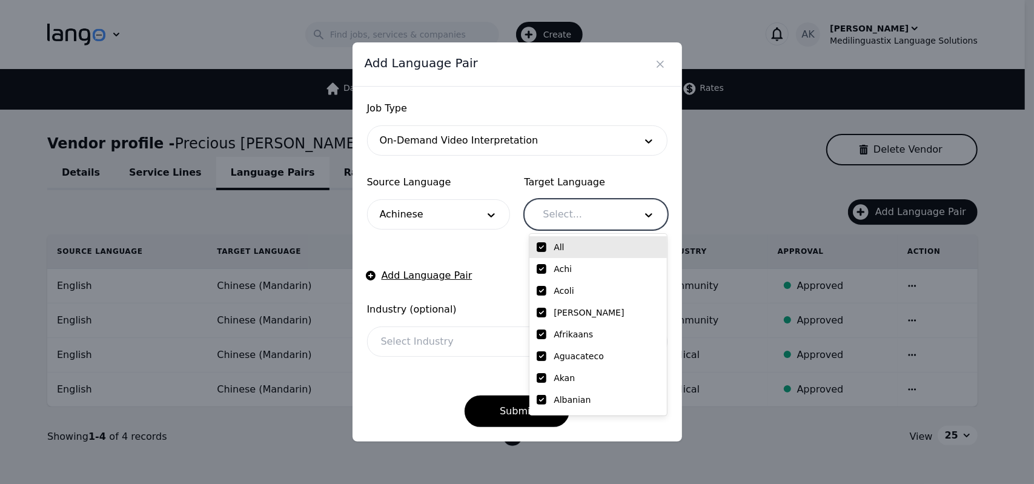
checkbox input "true"
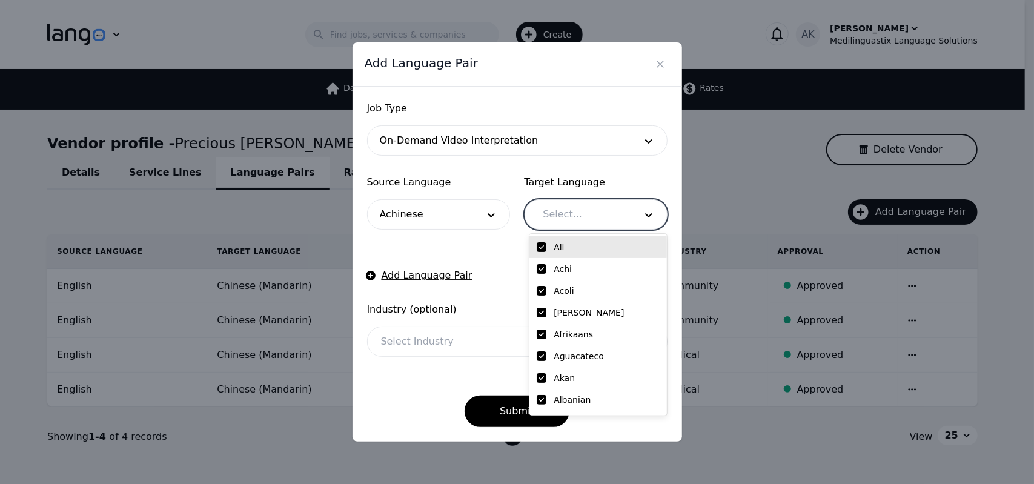
checkbox input "true"
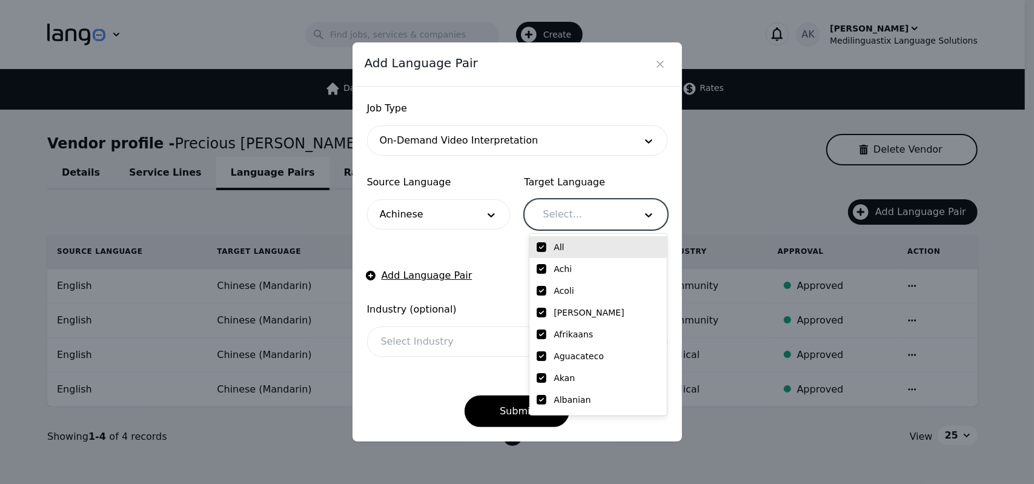
checkbox input "true"
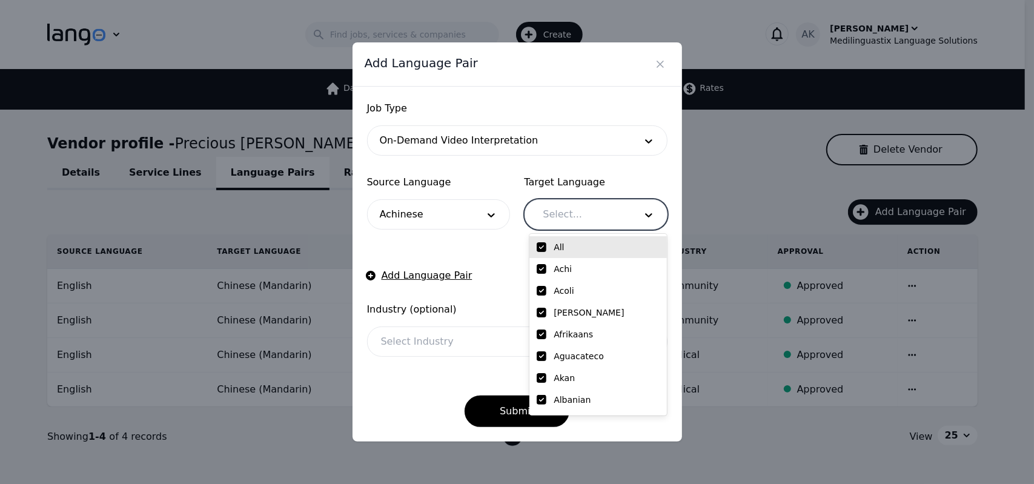
checkbox input "true"
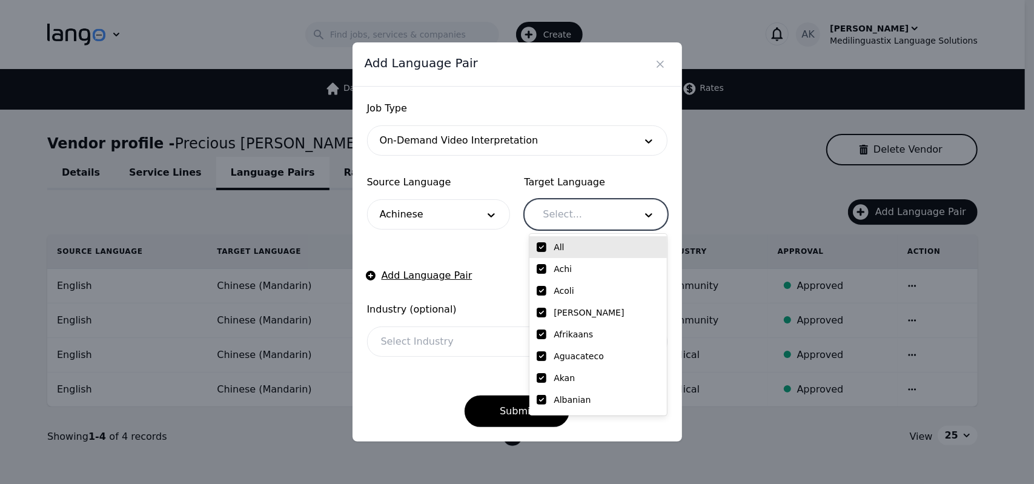
checkbox input "true"
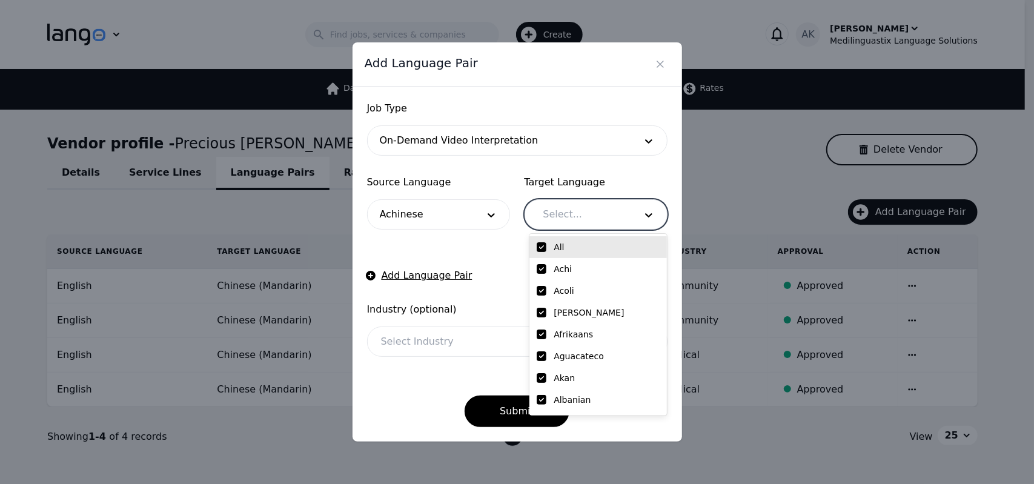
checkbox input "true"
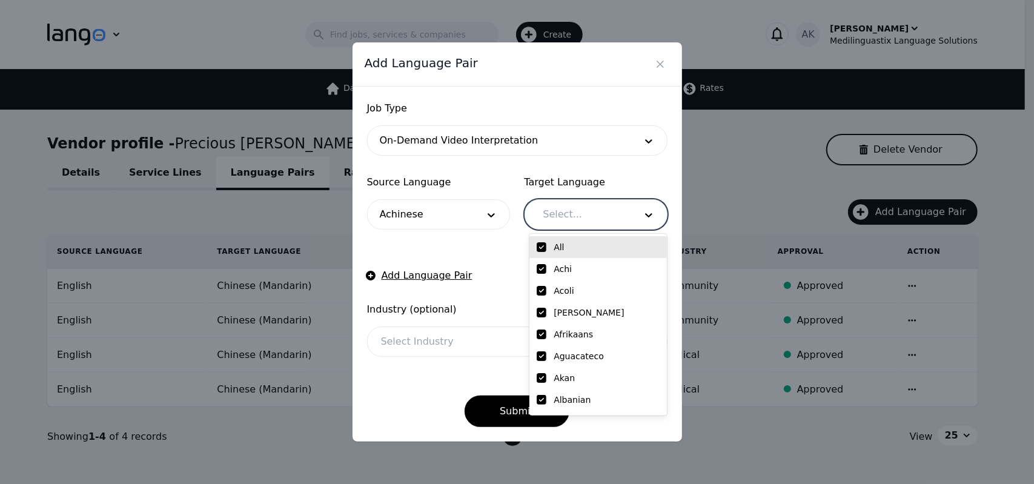
checkbox input "true"
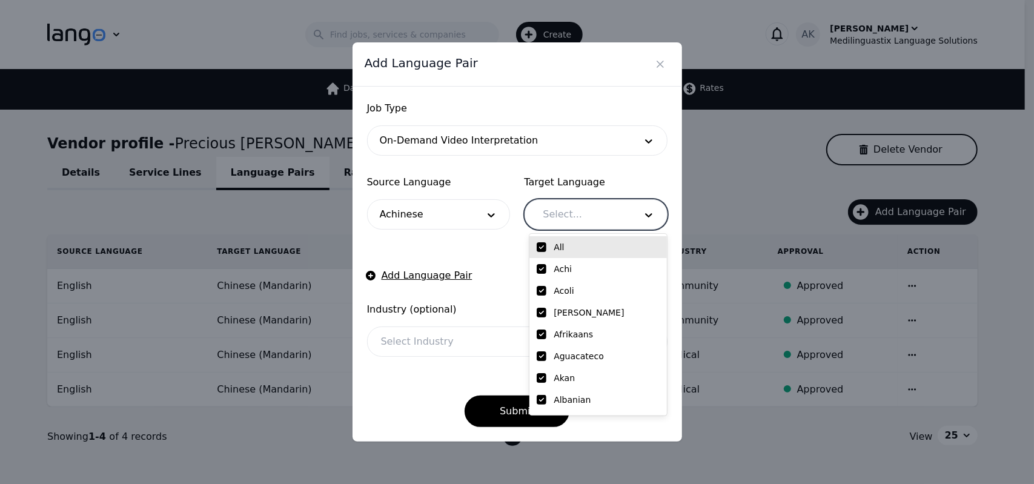
checkbox input "true"
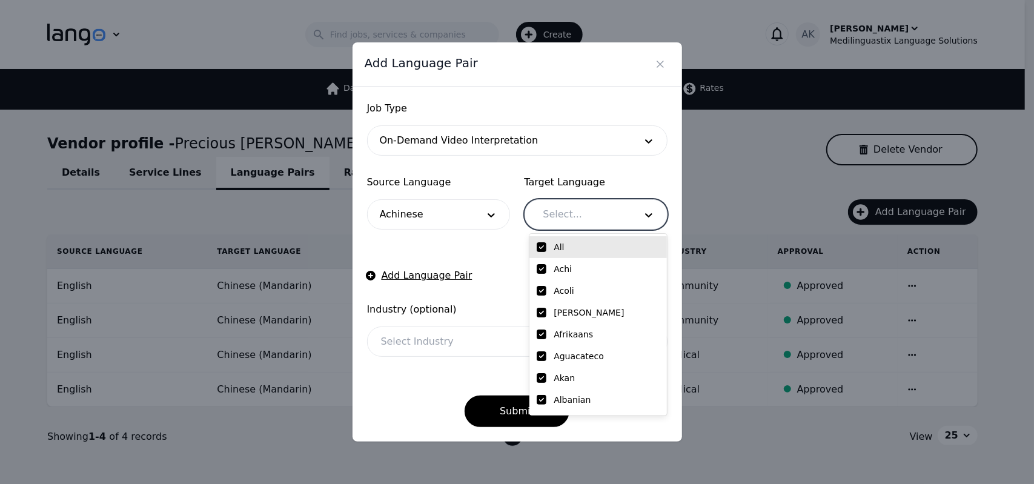
checkbox input "true"
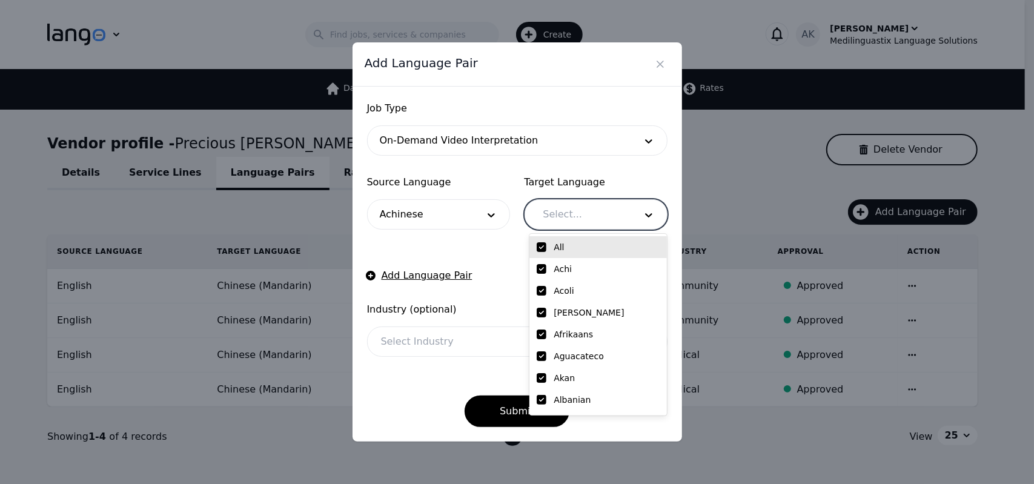
checkbox input "true"
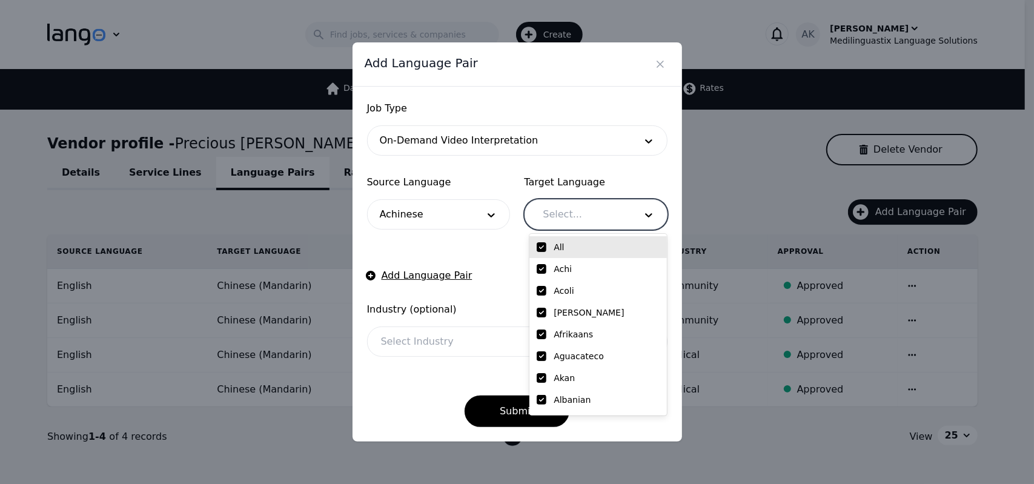
checkbox input "true"
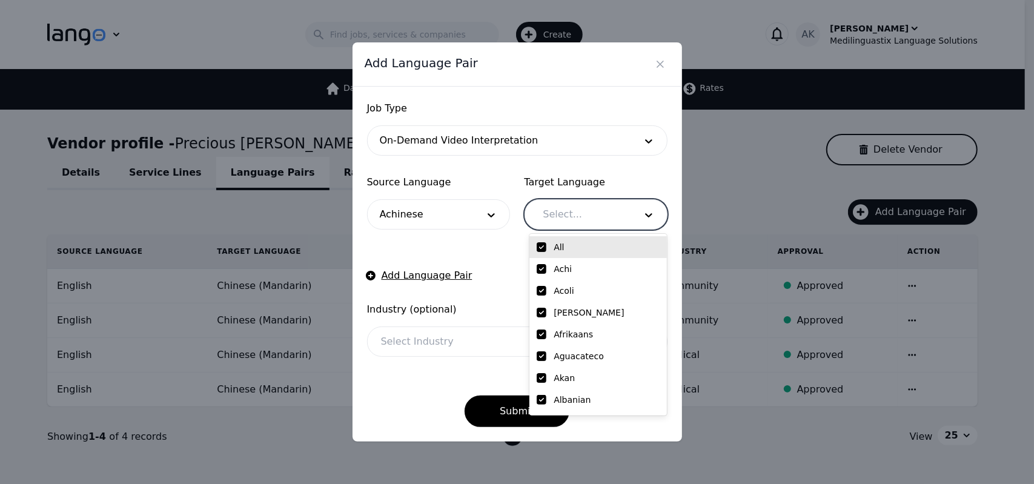
checkbox input "true"
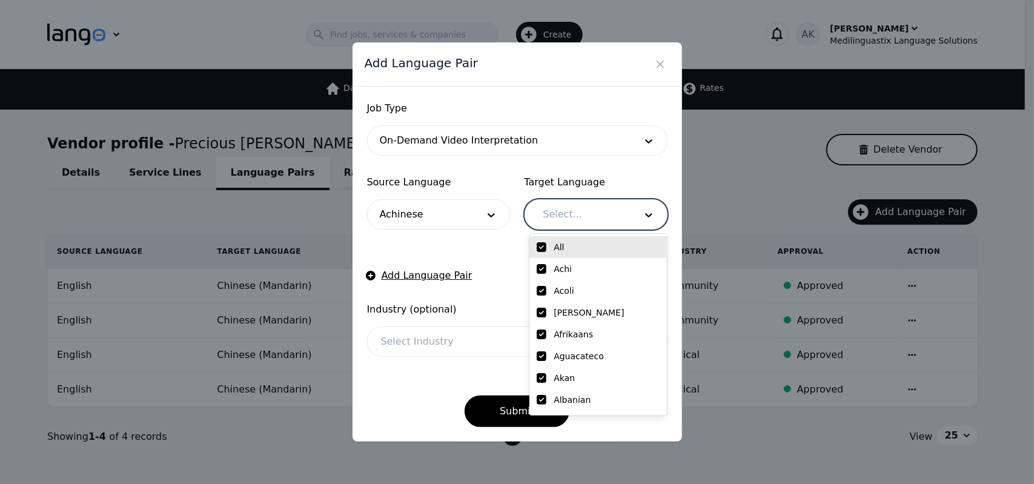
checkbox input "true"
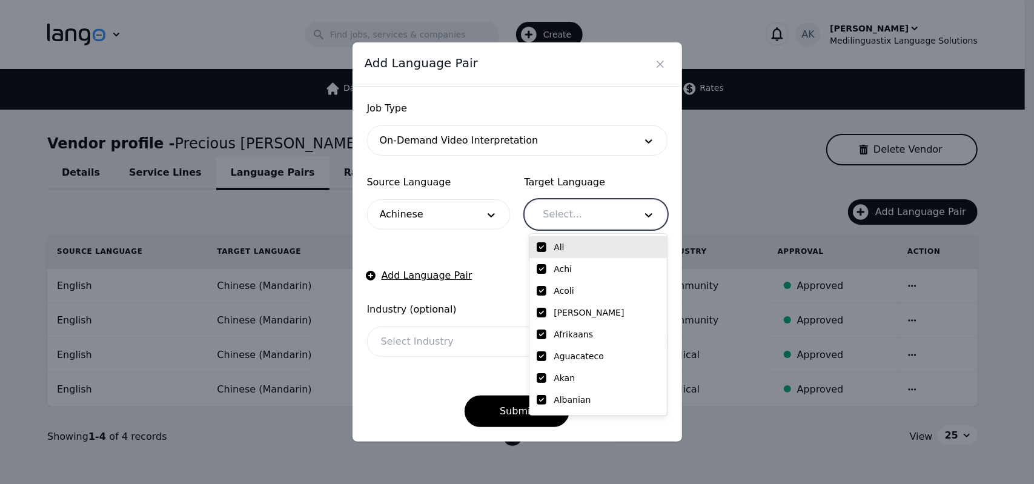
checkbox input "true"
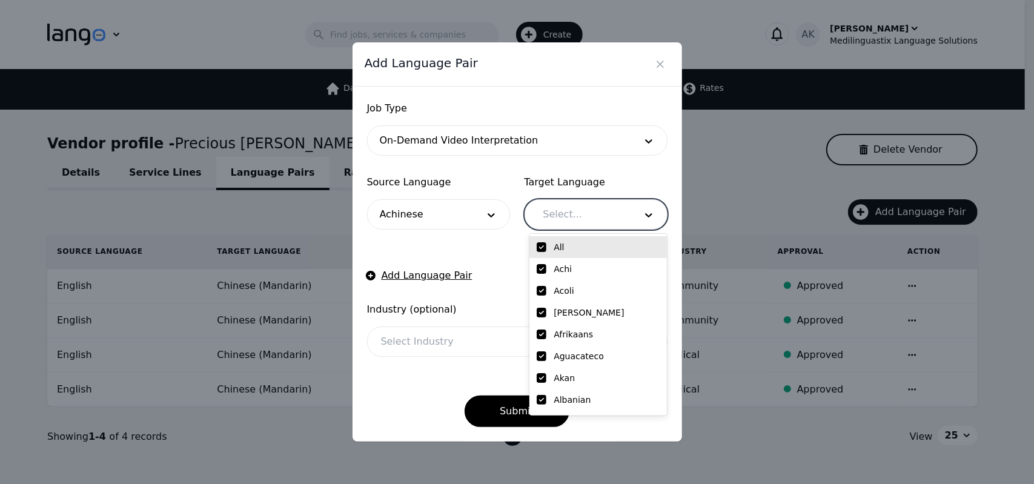
checkbox input "true"
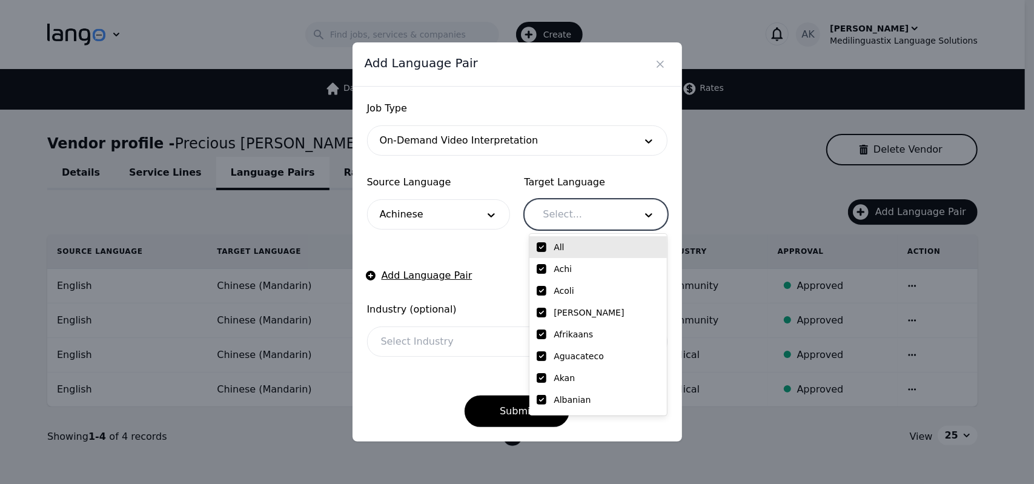
checkbox input "true"
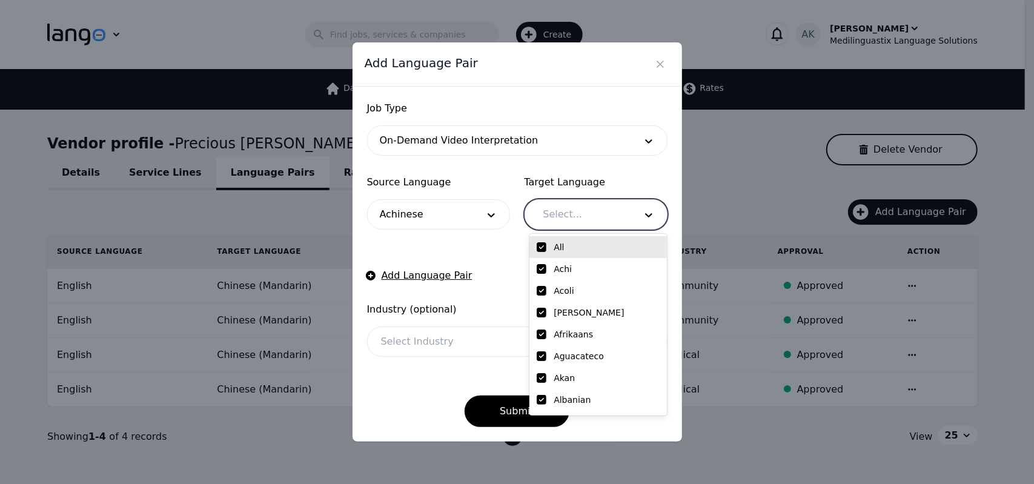
checkbox input "true"
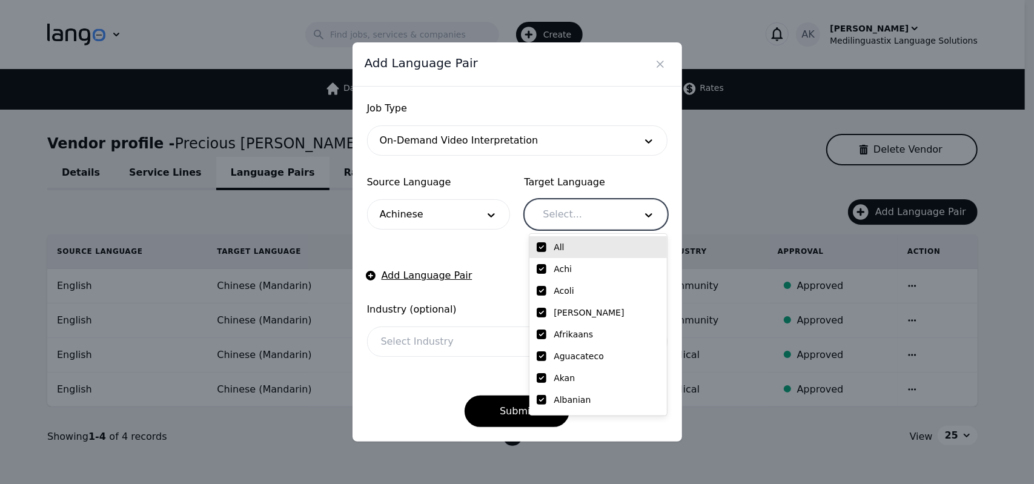
checkbox input "true"
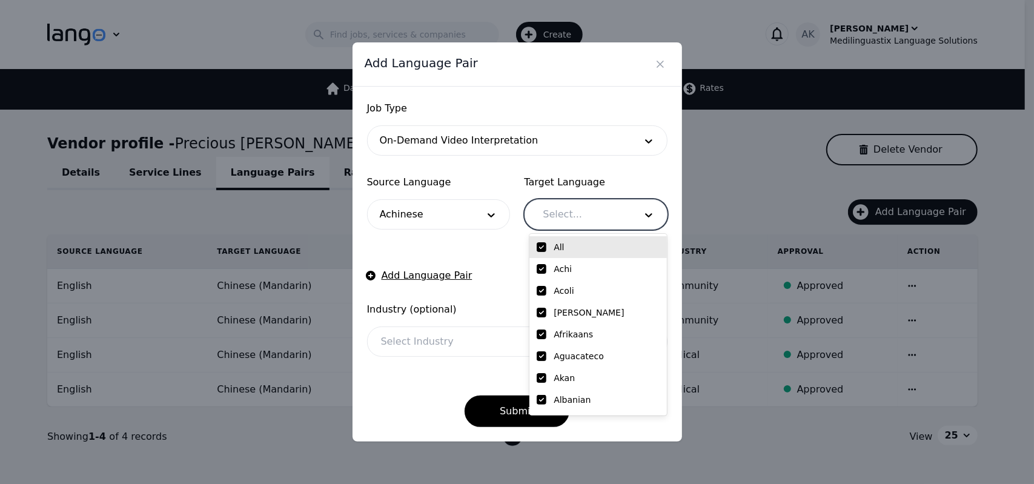
checkbox input "true"
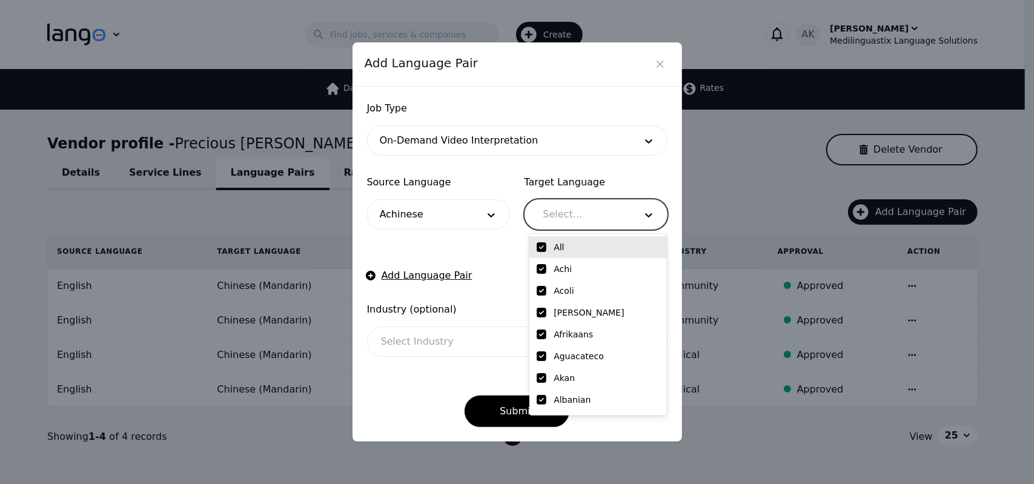
checkbox input "true"
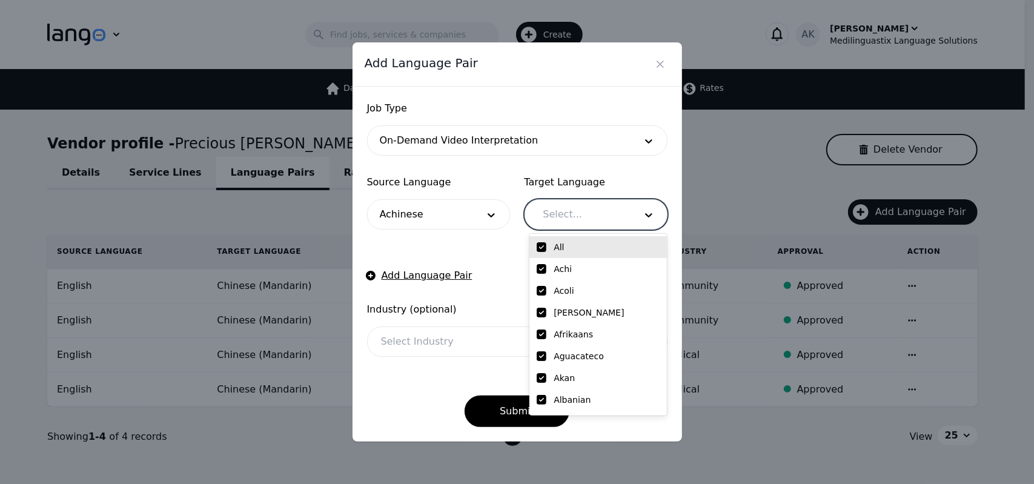
checkbox input "true"
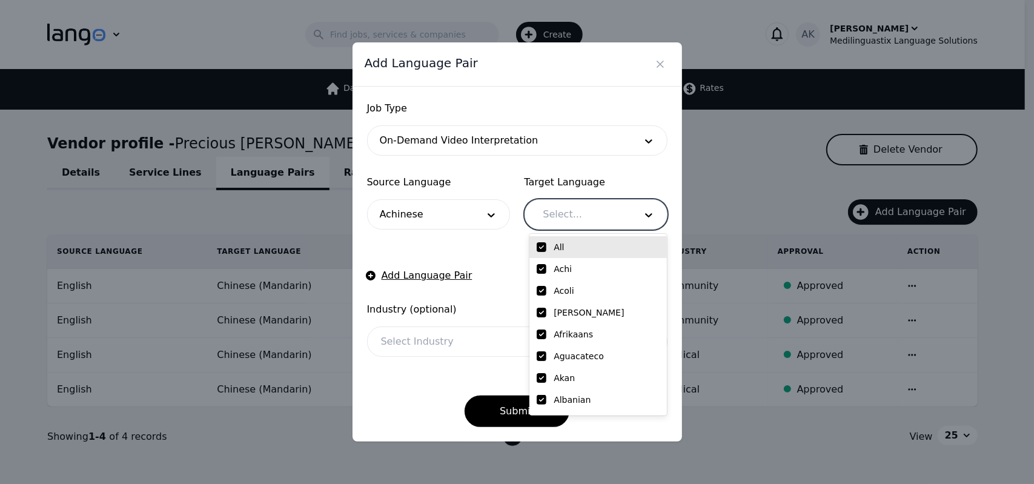
checkbox input "true"
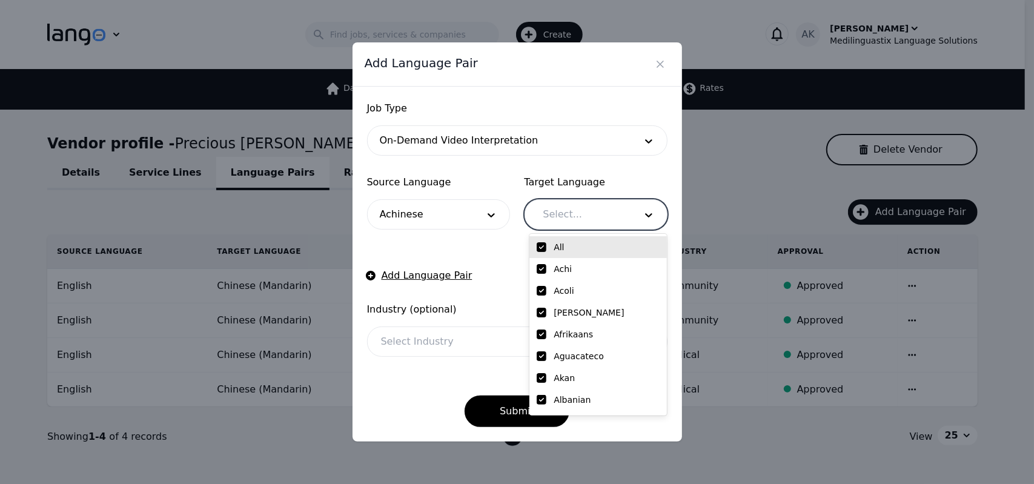
checkbox input "true"
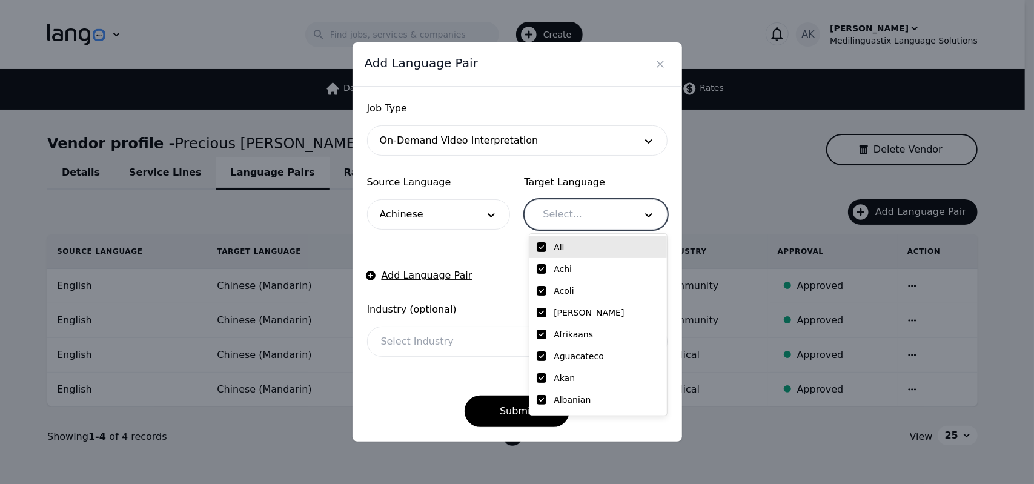
checkbox input "true"
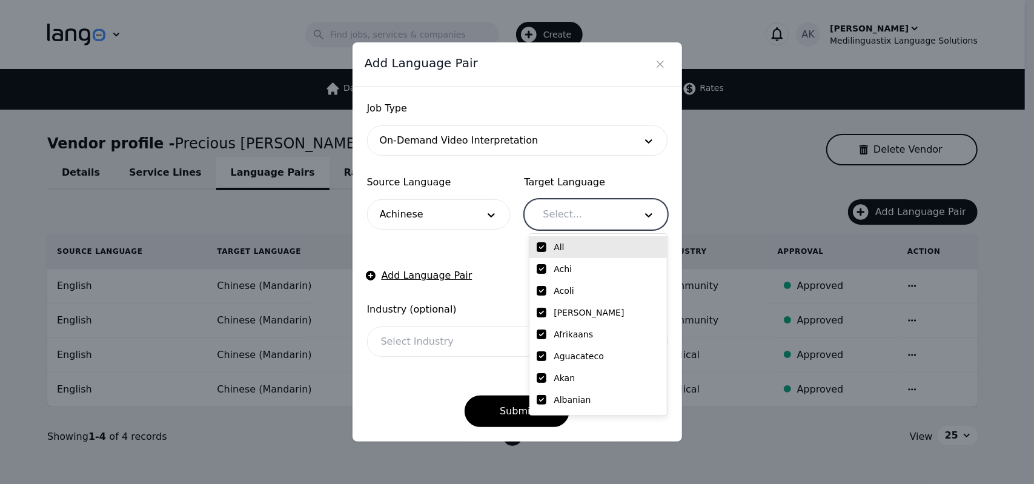
checkbox input "true"
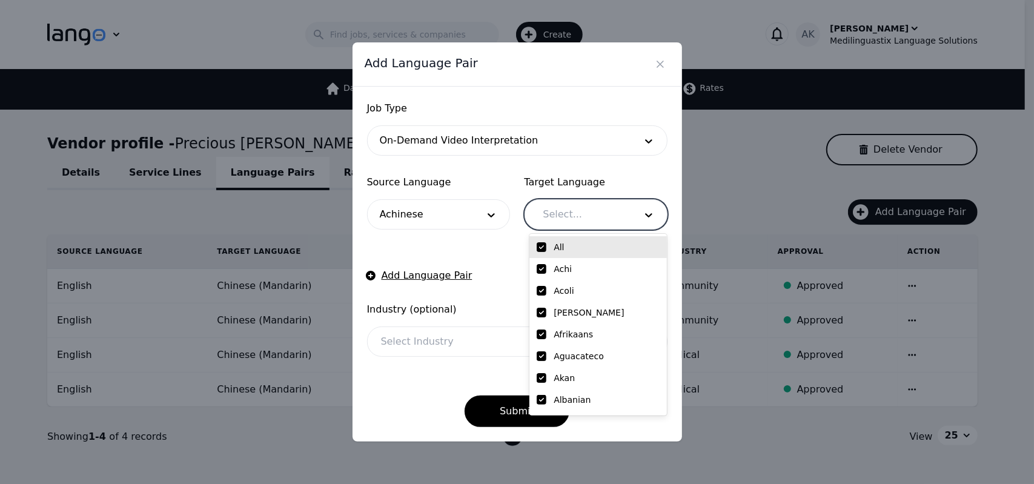
checkbox input "true"
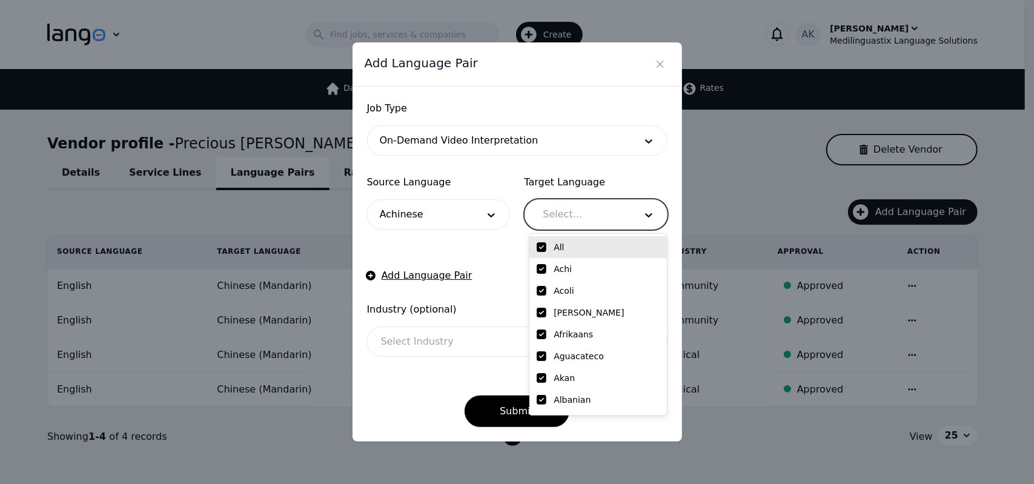
checkbox input "true"
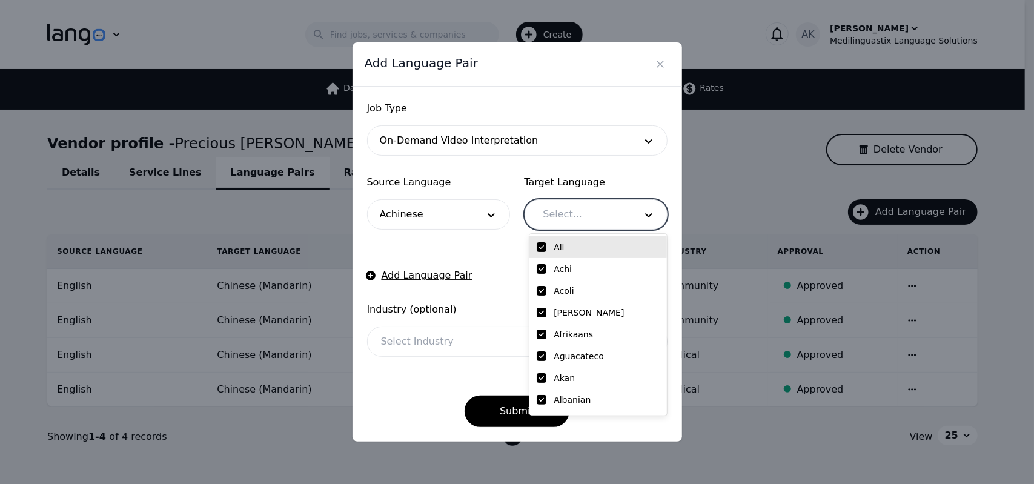
checkbox input "true"
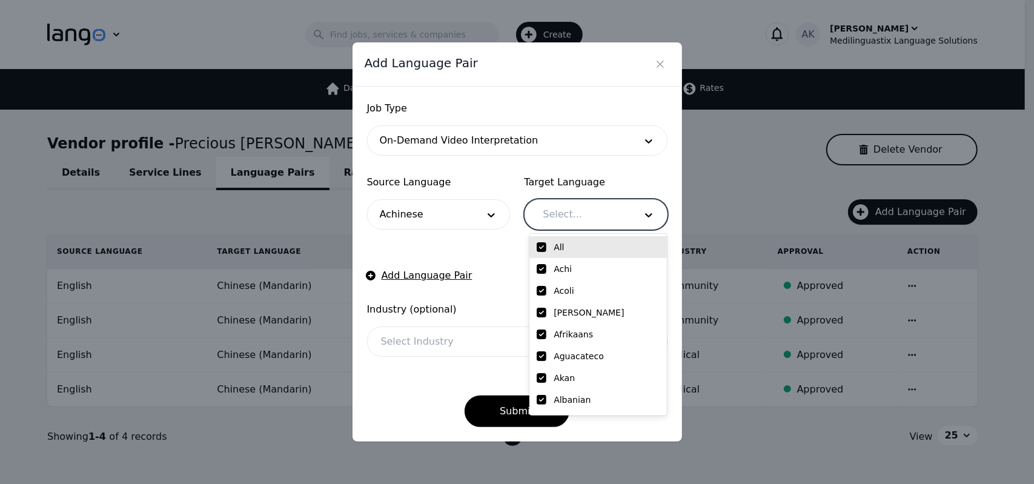
checkbox input "true"
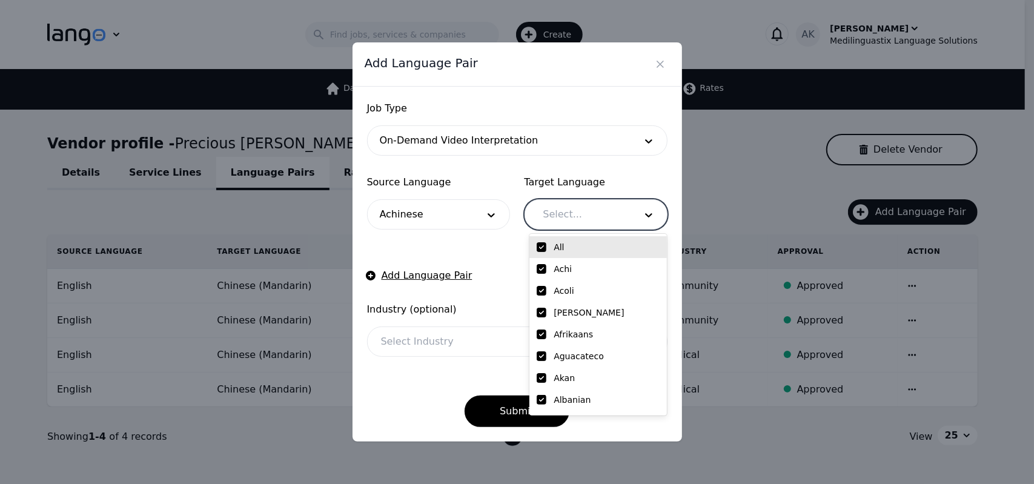
checkbox input "true"
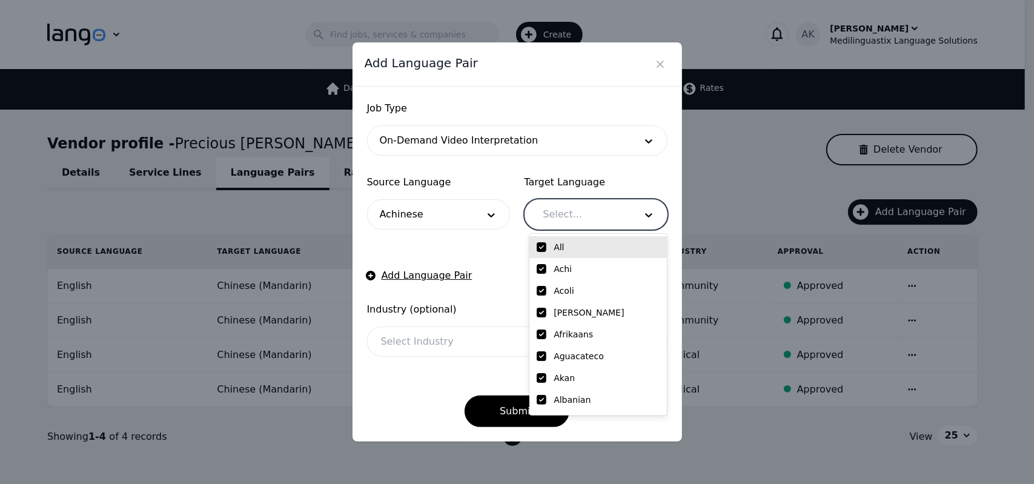
checkbox input "true"
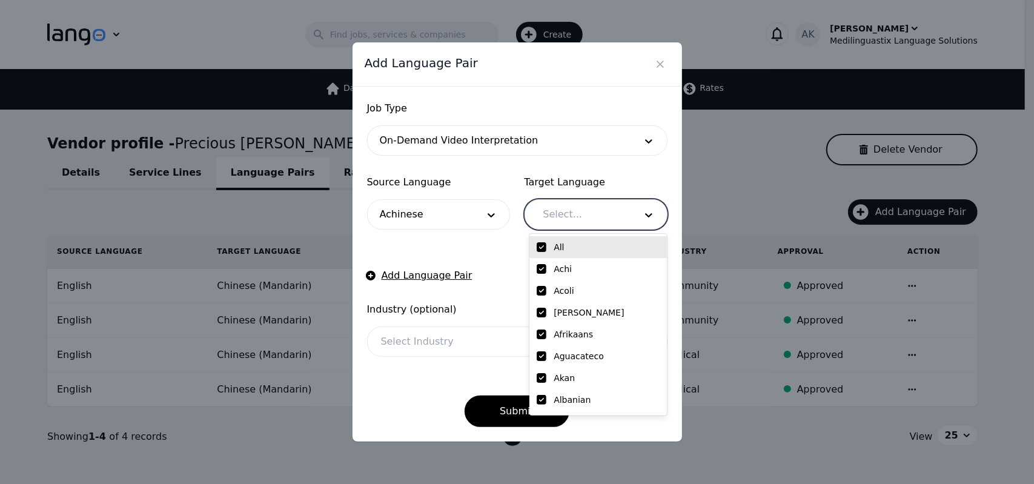
checkbox input "true"
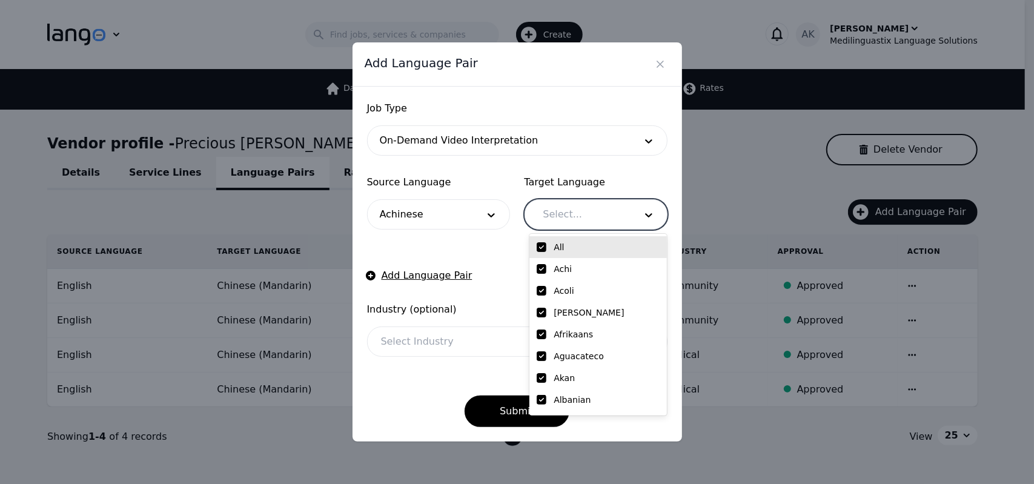
checkbox input "true"
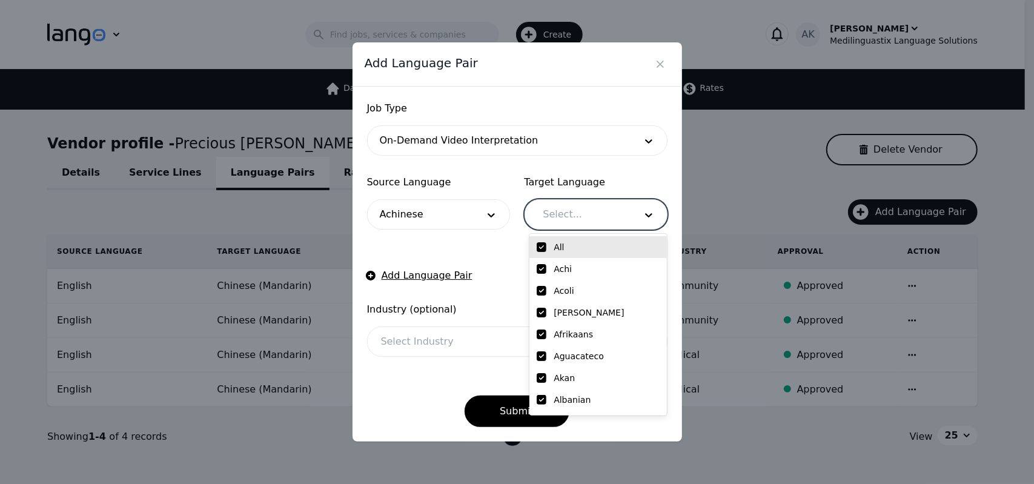
checkbox input "true"
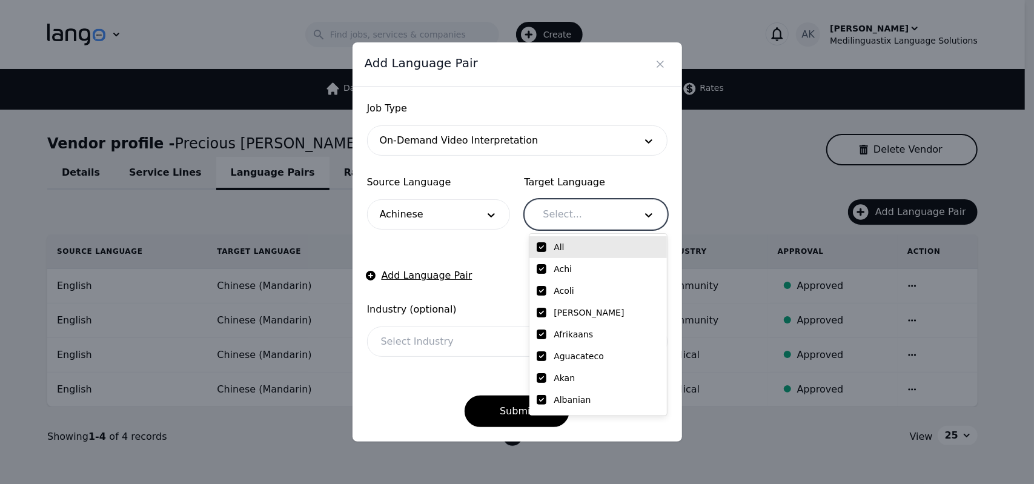
checkbox input "true"
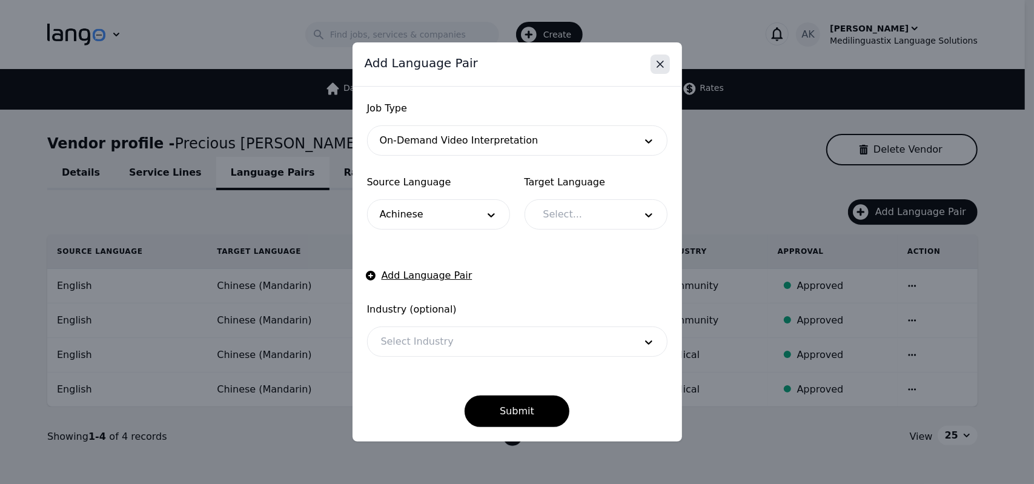
click at [659, 61] on icon "Close" at bounding box center [660, 64] width 12 height 12
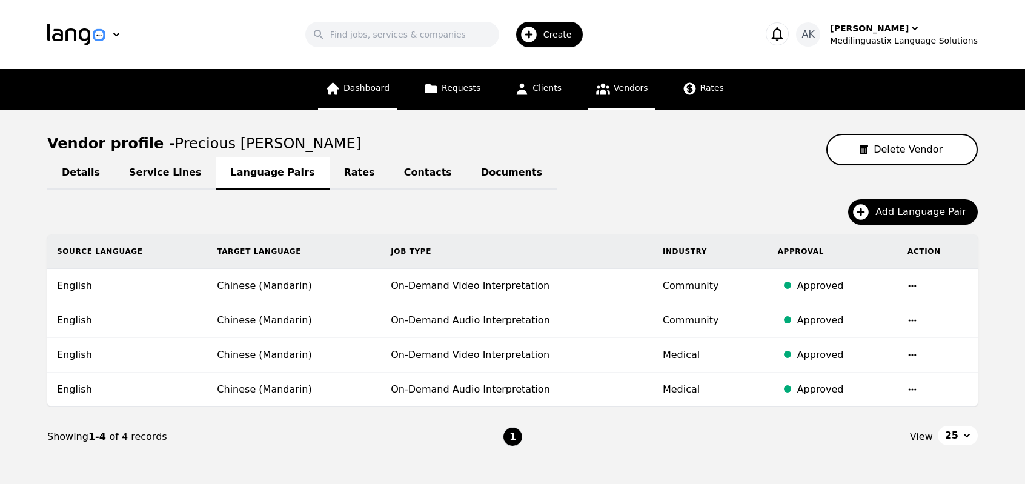
click at [361, 97] on link "Dashboard" at bounding box center [357, 89] width 79 height 41
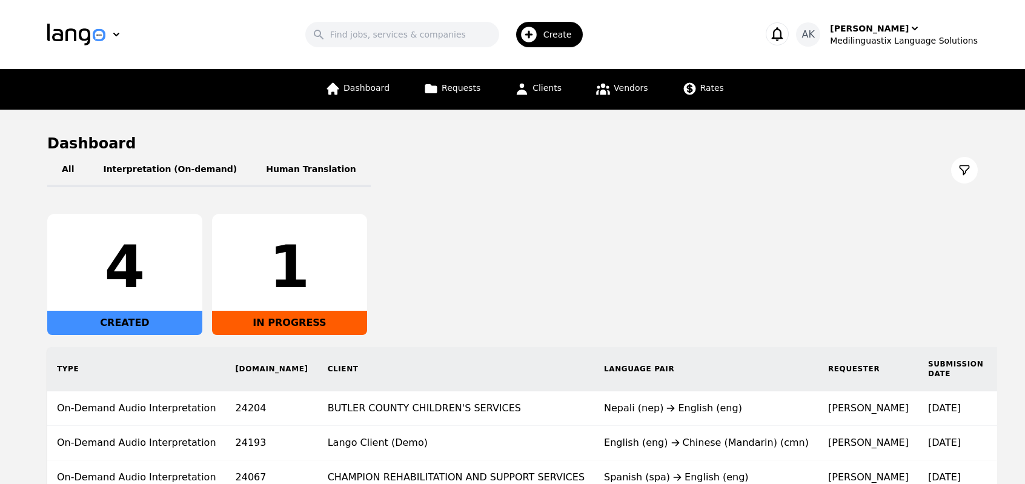
drag, startPoint x: 583, startPoint y: 339, endPoint x: 453, endPoint y: 281, distance: 142.7
click at [453, 281] on div "4 CREATED 1 IN PROGRESS" at bounding box center [512, 274] width 931 height 121
click at [469, 287] on div "4 CREATED 1 IN PROGRESS" at bounding box center [512, 274] width 931 height 121
click at [511, 324] on div "4 CREATED 1 IN PROGRESS" at bounding box center [512, 274] width 931 height 121
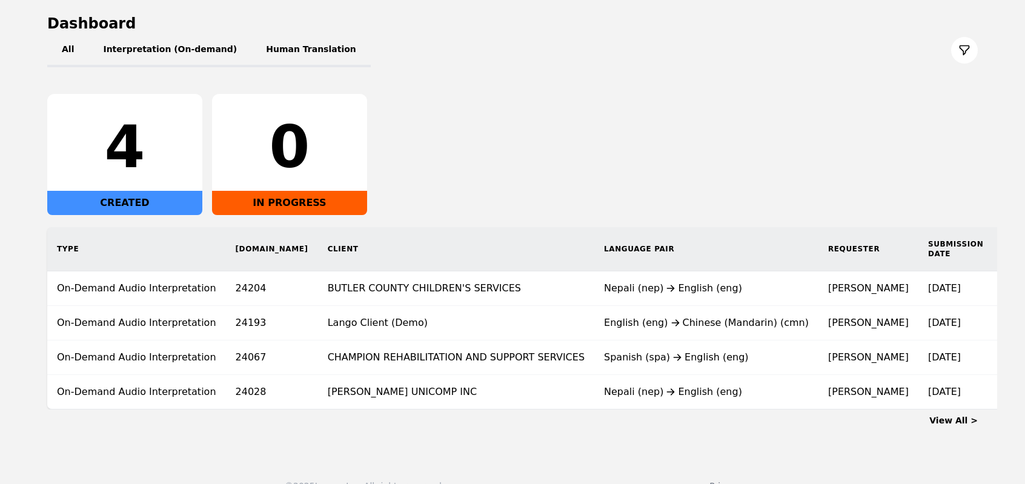
scroll to position [121, 0]
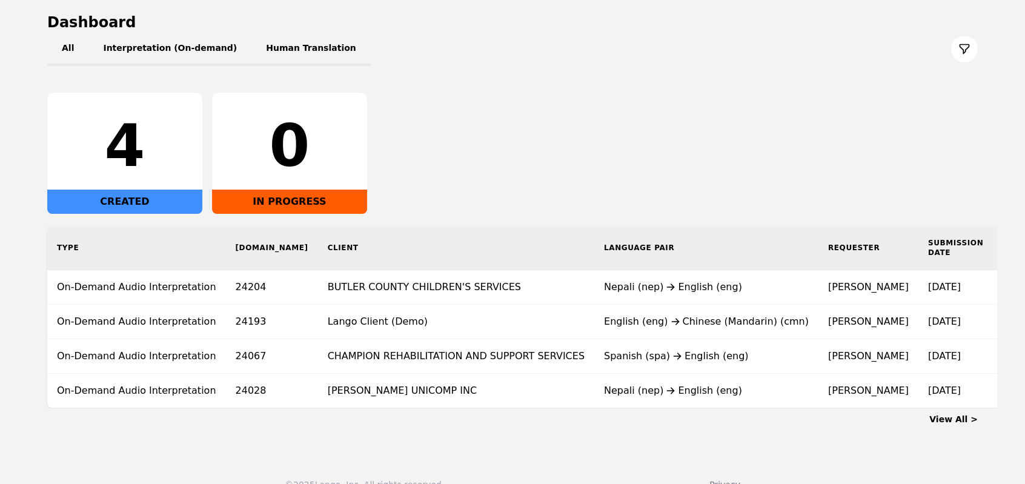
click at [673, 137] on div "4 CREATED 0 IN PROGRESS" at bounding box center [512, 153] width 931 height 121
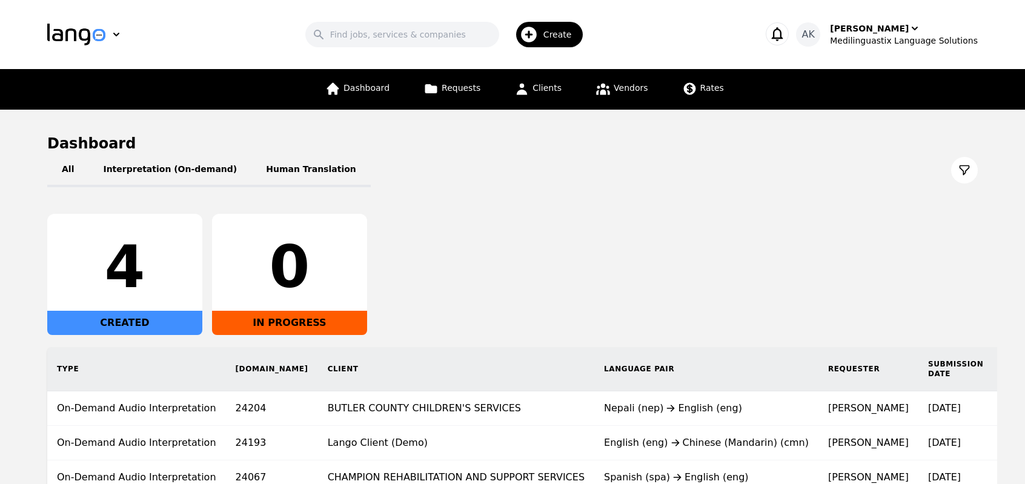
click at [418, 293] on div "4 CREATED 0 IN PROGRESS" at bounding box center [512, 274] width 931 height 121
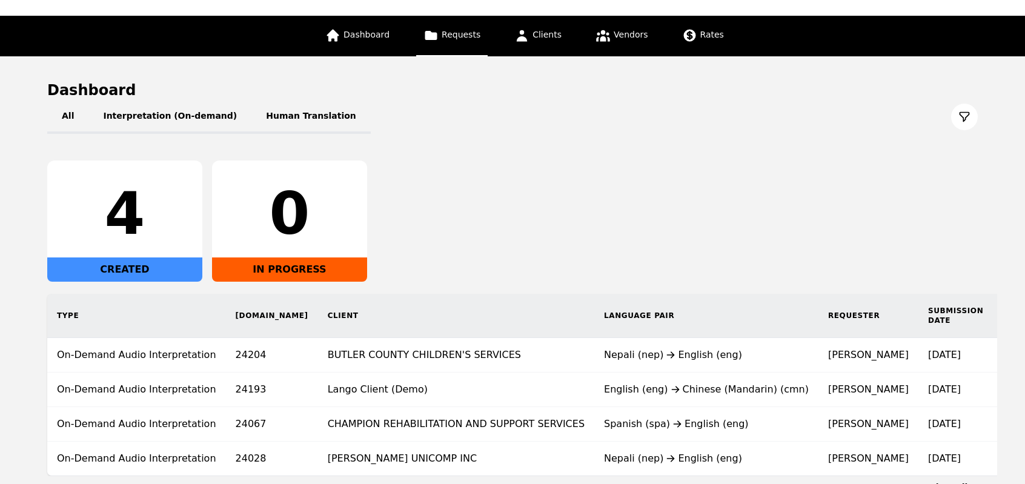
click at [453, 45] on link "Requests" at bounding box center [452, 36] width 72 height 41
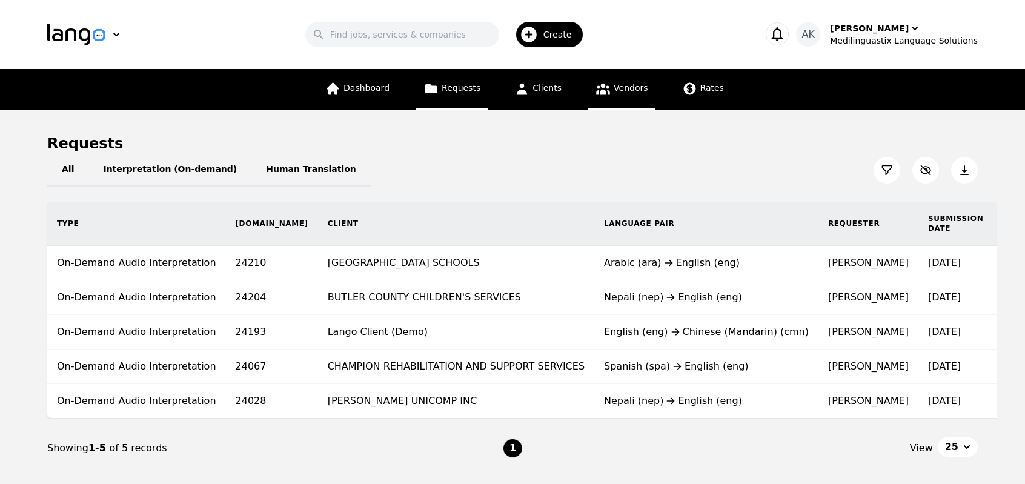
click at [611, 95] on link "Vendors" at bounding box center [621, 89] width 67 height 41
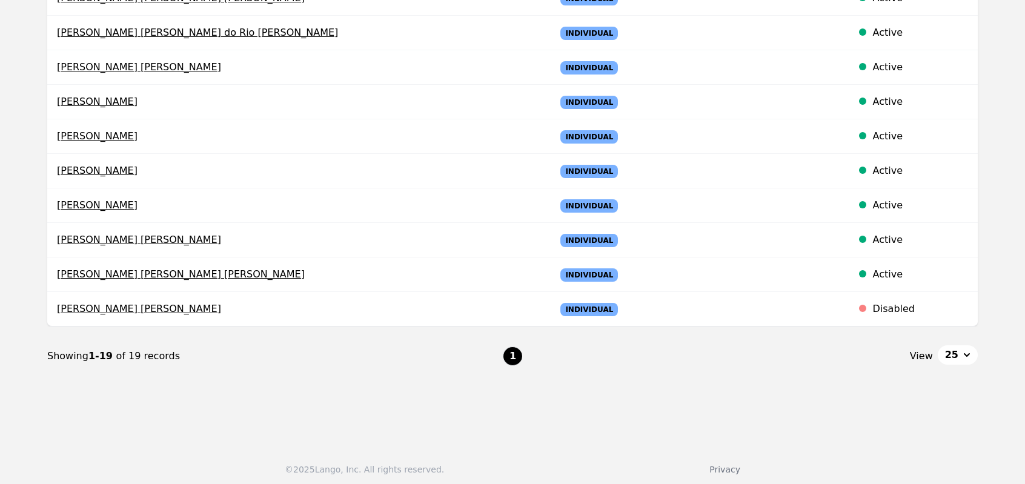
scroll to position [518, 0]
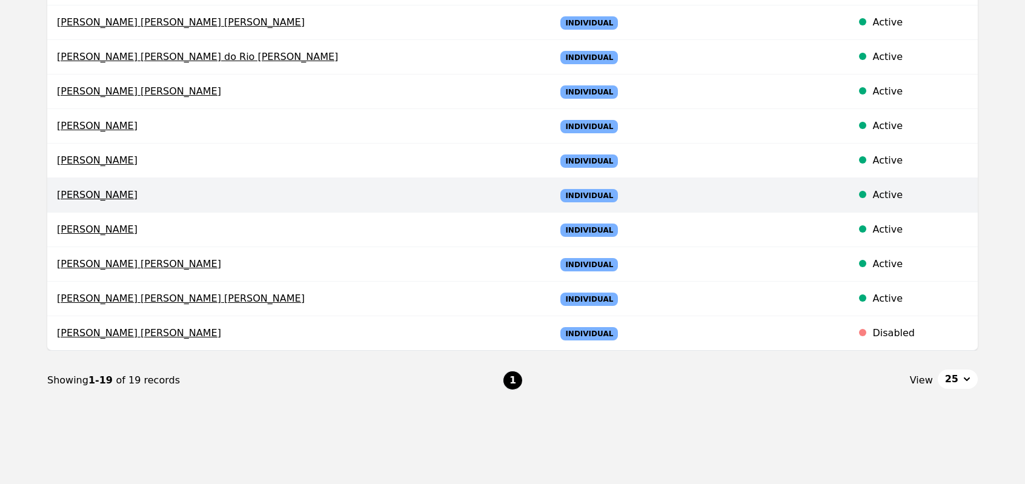
click at [90, 199] on td "[PERSON_NAME]" at bounding box center [296, 195] width 499 height 35
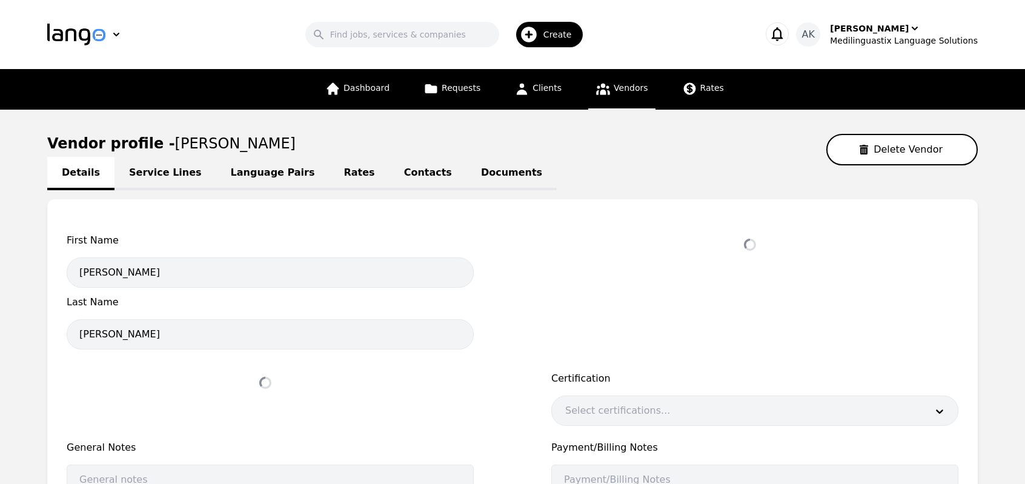
select select "active"
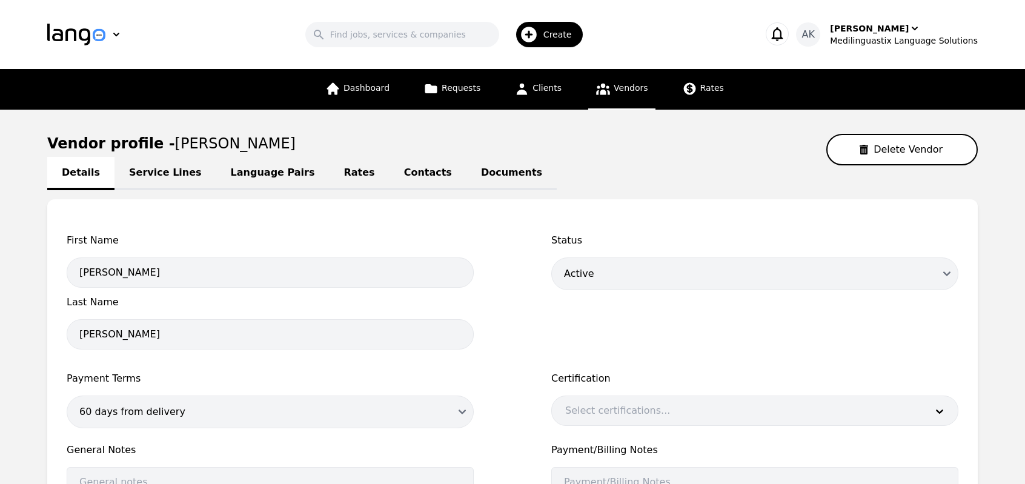
click at [243, 176] on link "Language Pairs" at bounding box center [272, 173] width 113 height 33
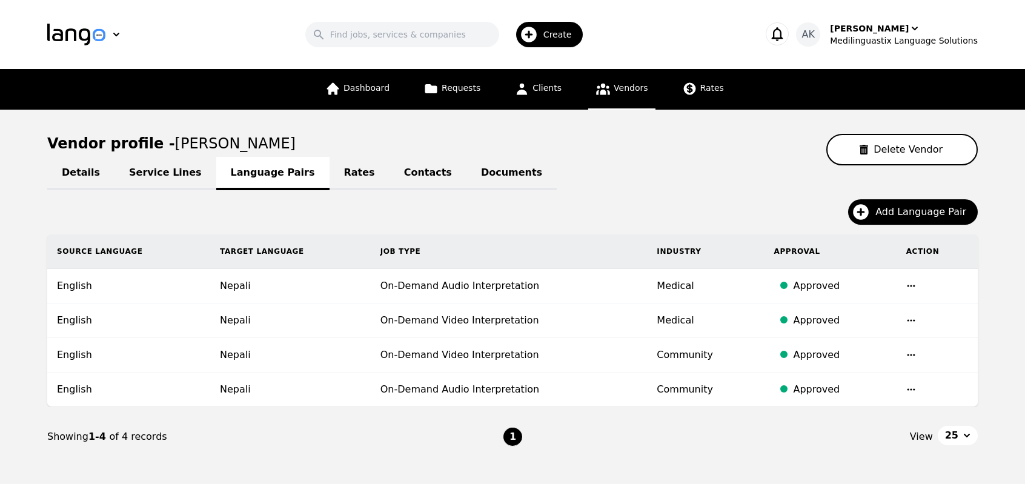
click at [156, 173] on link "Service Lines" at bounding box center [166, 173] width 102 height 33
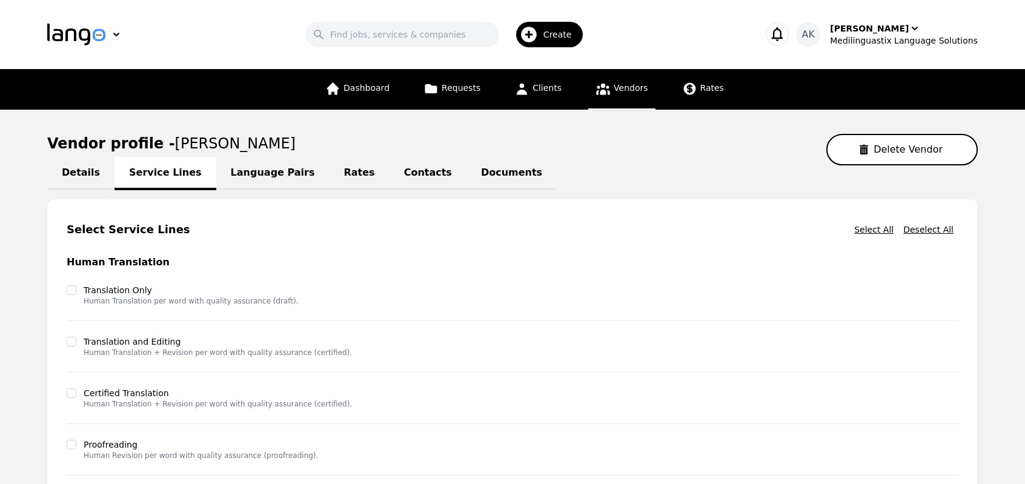
click at [0, 238] on main "Vendor profile - Vikash Upadhaya Delete Vendor Details Service Lines Language P…" at bounding box center [512, 419] width 1025 height 619
click at [467, 179] on link "Documents" at bounding box center [512, 173] width 90 height 33
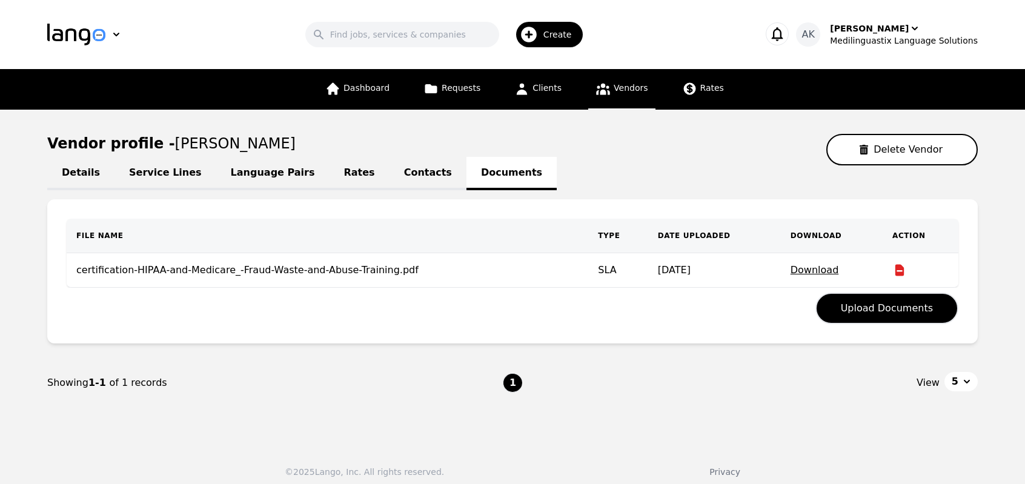
click at [390, 175] on link "Contacts" at bounding box center [428, 173] width 77 height 33
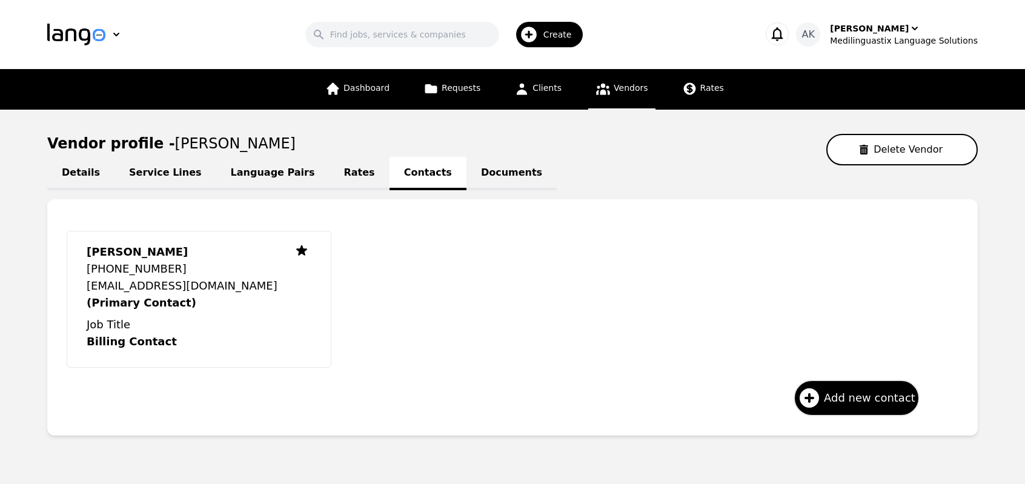
click at [261, 176] on link "Language Pairs" at bounding box center [272, 173] width 113 height 33
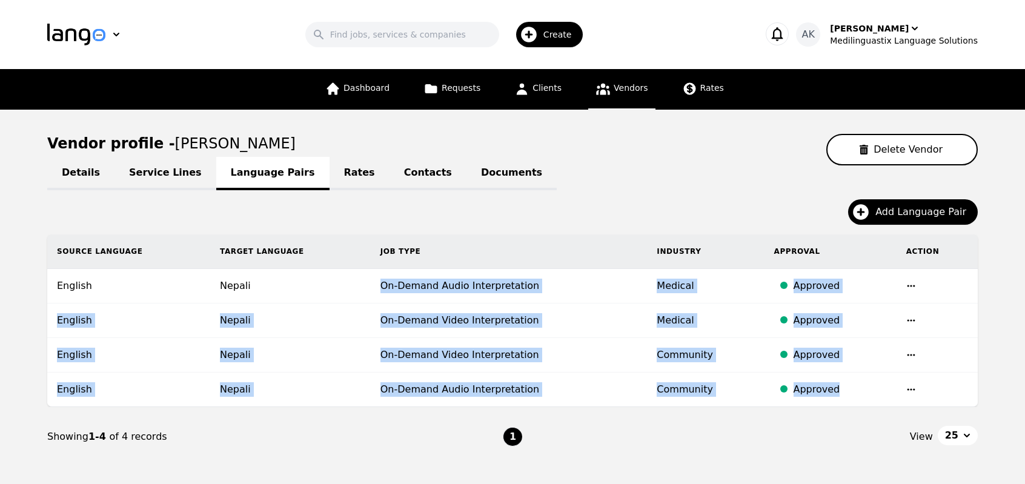
drag, startPoint x: 367, startPoint y: 285, endPoint x: 840, endPoint y: 395, distance: 485.8
click at [840, 395] on tbody "English Nepali On-Demand Audio Interpretation Medical Approved English Nepali O…" at bounding box center [512, 338] width 931 height 138
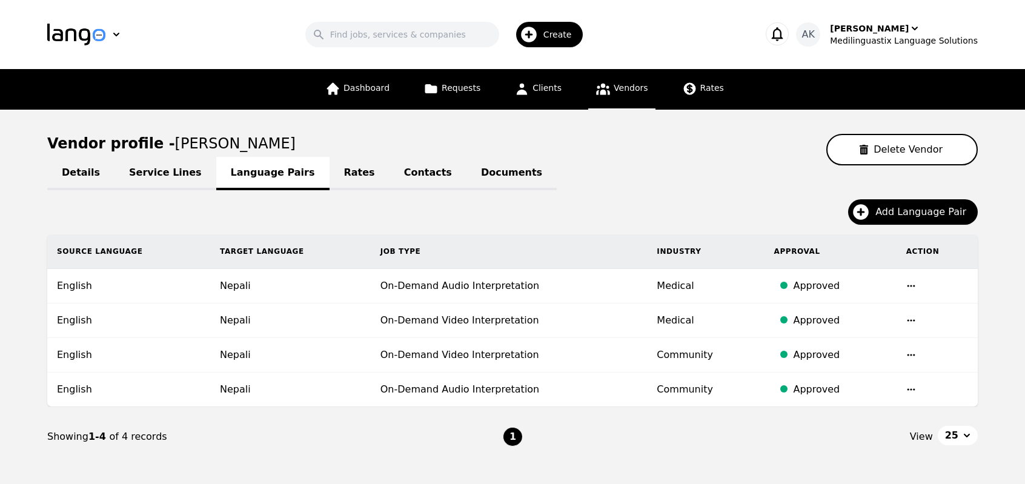
click at [807, 198] on div "Details Service Lines Language Pairs Rates Contacts Documents Add Language Pair…" at bounding box center [512, 315] width 931 height 301
click at [356, 94] on link "Dashboard" at bounding box center [357, 89] width 79 height 41
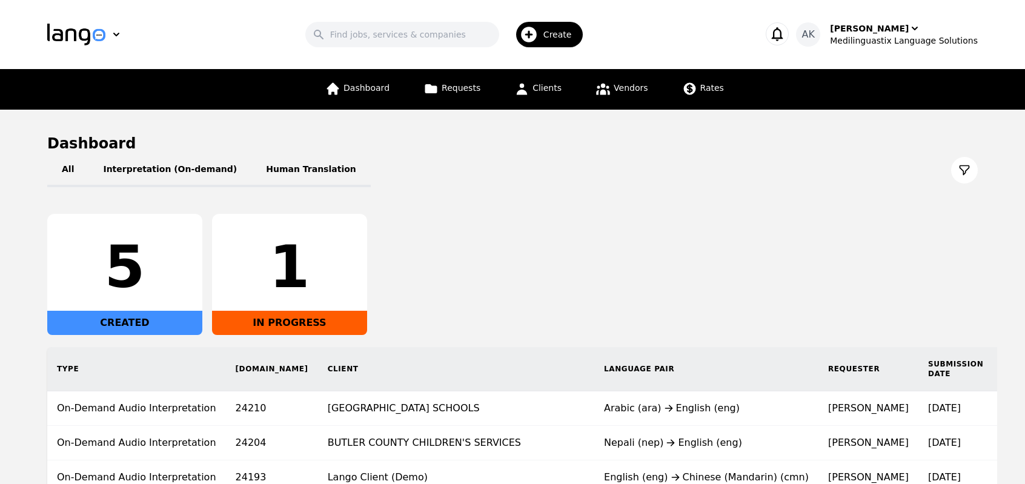
click at [404, 221] on div "5 CREATED 1 IN PROGRESS" at bounding box center [512, 274] width 931 height 121
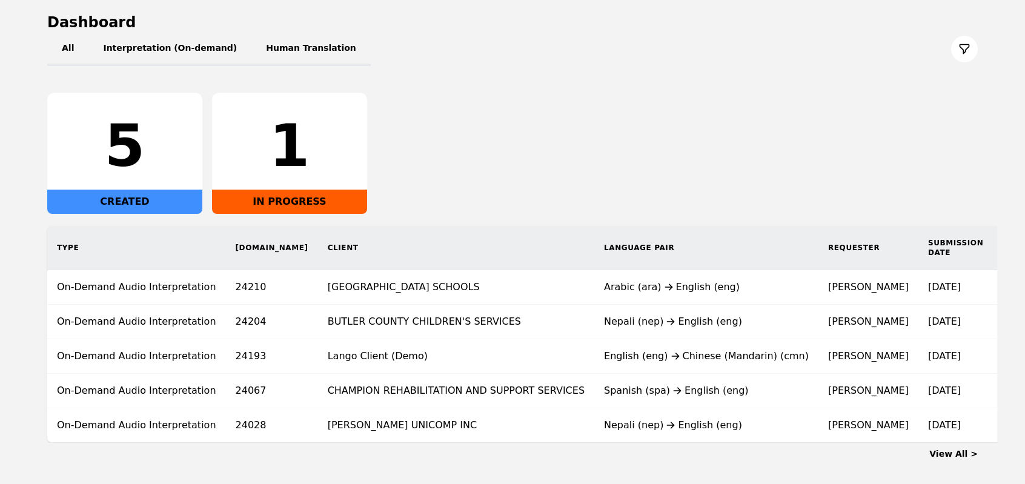
click at [18, 374] on main "Dashboard All Interpretation (On-demand) Human Translation 5 CREATED 1 IN PROGR…" at bounding box center [512, 236] width 1025 height 496
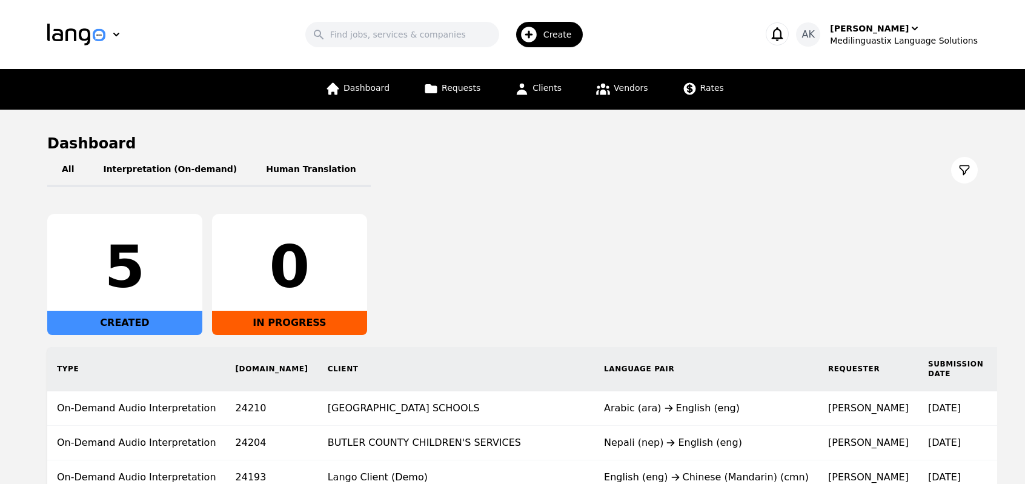
click at [0, 264] on main "Dashboard All Interpretation (On-demand) Human Translation 5 CREATED 0 IN PROGR…" at bounding box center [512, 358] width 1025 height 496
click at [604, 288] on div "5 CREATED 0 IN PROGRESS" at bounding box center [512, 274] width 931 height 121
click at [0, 311] on main "Dashboard All Interpretation (On-demand) Human Translation 5 CREATED 0 IN PROGR…" at bounding box center [512, 358] width 1025 height 496
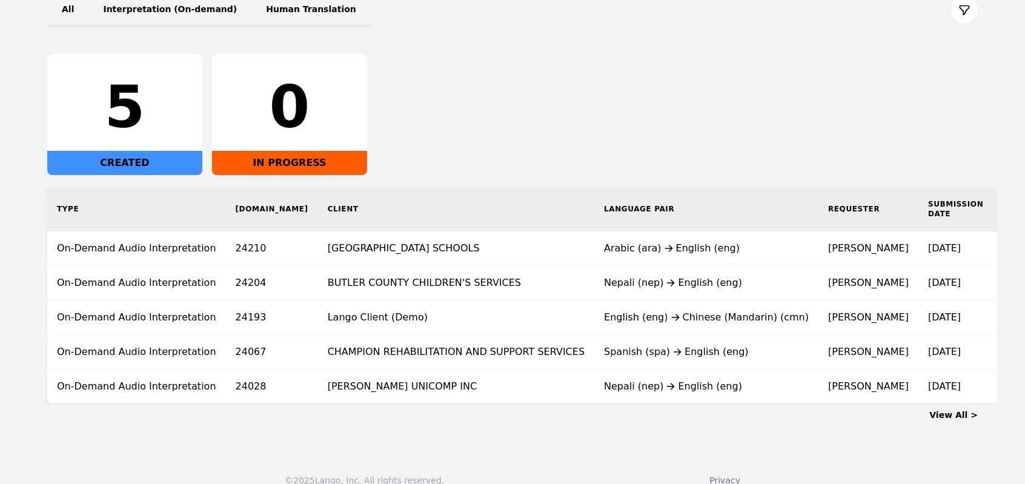
scroll to position [184, 0]
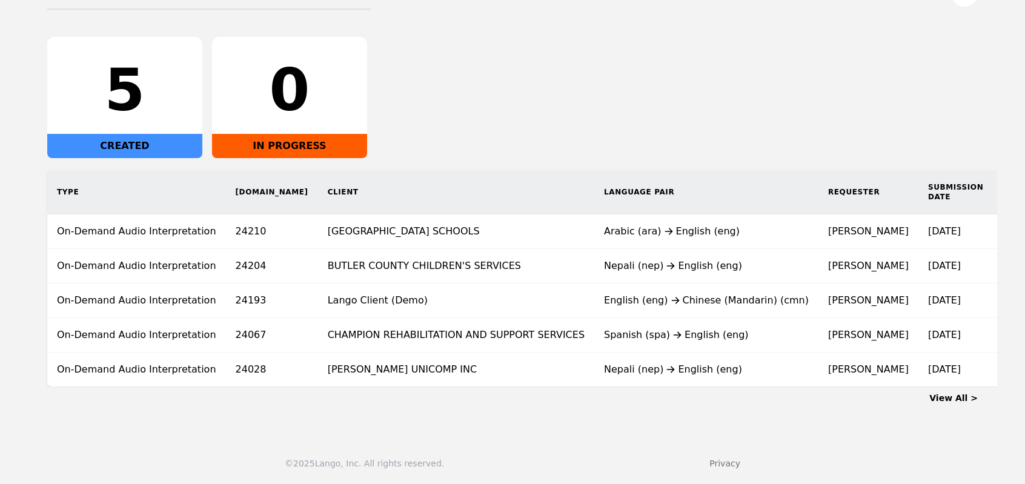
click at [537, 27] on div "All Interpretation (On-demand) Human Translation 5 CREATED 0 IN PROGRESS Type R…" at bounding box center [512, 181] width 931 height 411
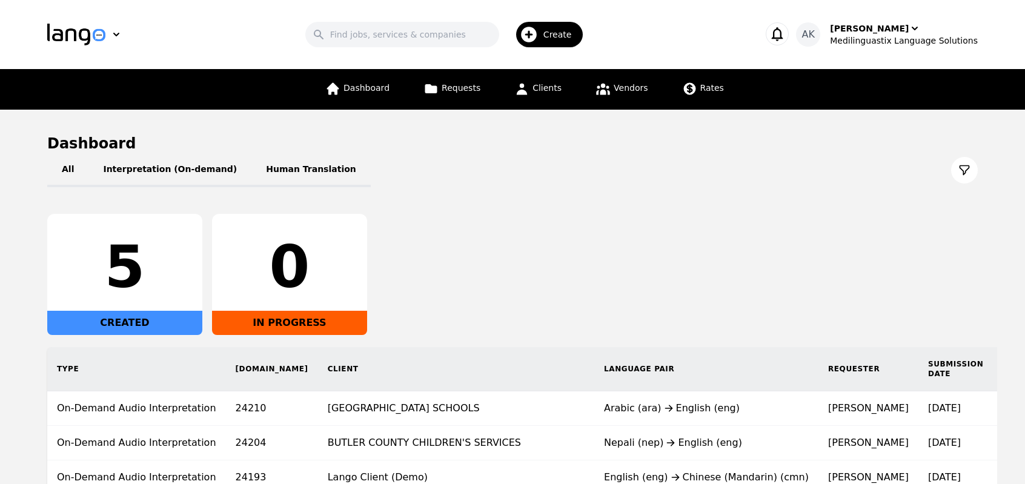
click at [0, 233] on main "Dashboard All Interpretation (On-demand) Human Translation 5 CREATED 0 IN PROGR…" at bounding box center [512, 358] width 1025 height 496
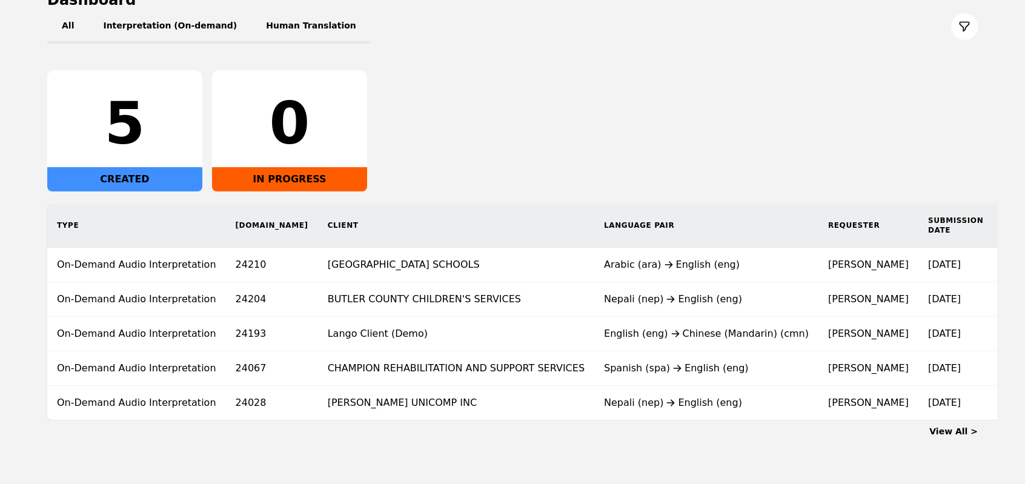
scroll to position [184, 0]
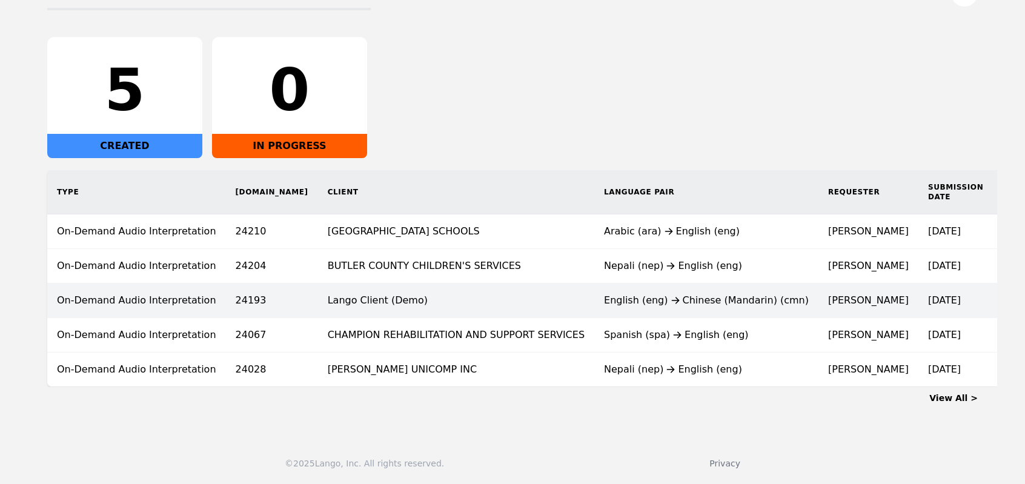
click at [617, 293] on div "English (eng) Chinese (Mandarin) (cmn)" at bounding box center [706, 300] width 205 height 15
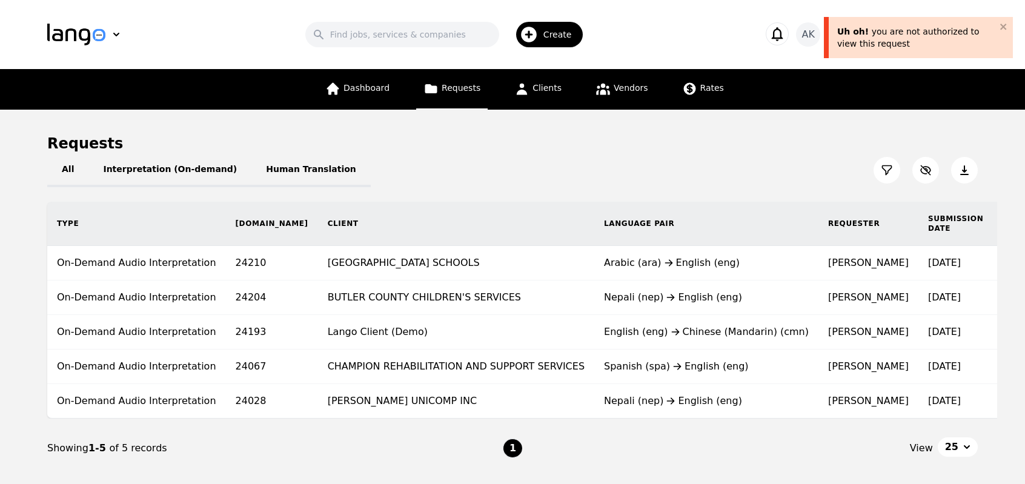
click at [965, 172] on icon at bounding box center [965, 170] width 12 height 12
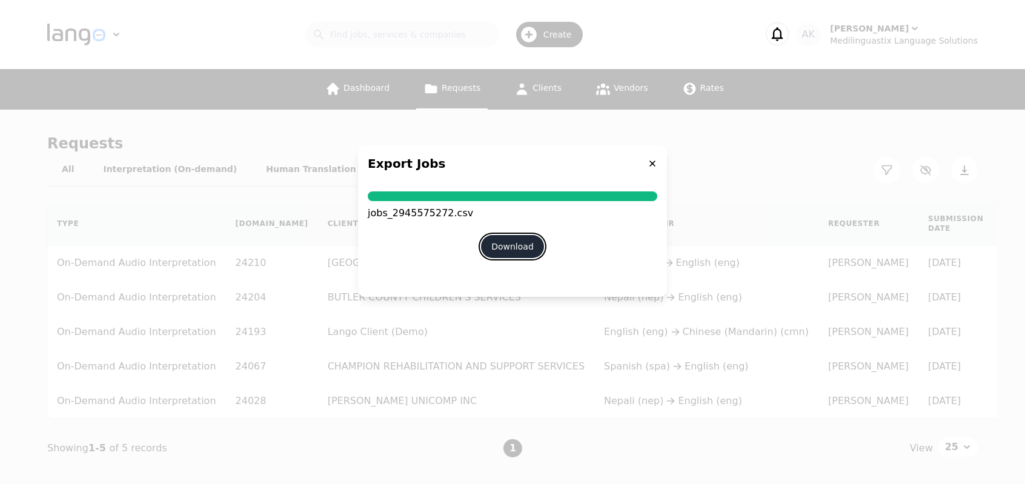
click at [524, 247] on button "Download" at bounding box center [512, 246] width 63 height 23
click at [656, 158] on div "Export Jobs" at bounding box center [512, 163] width 309 height 36
click at [652, 162] on icon at bounding box center [653, 164] width 6 height 6
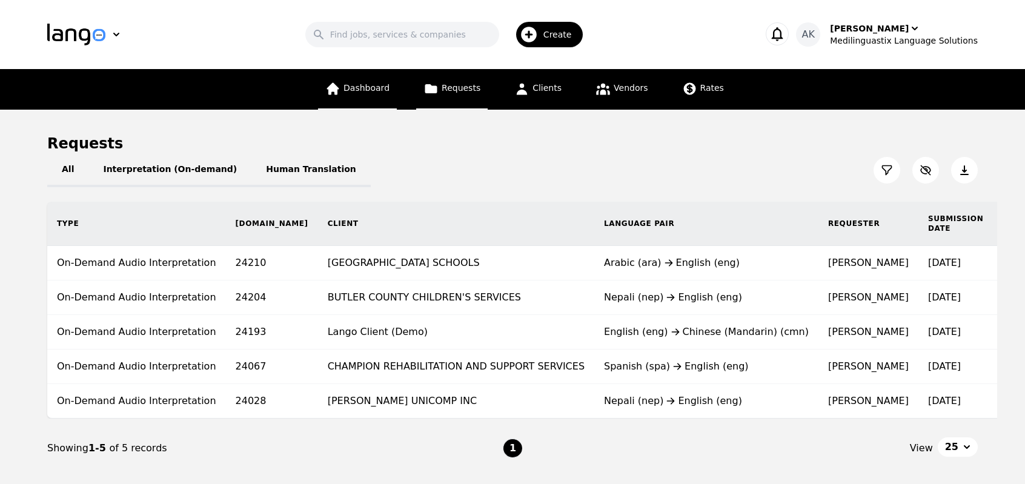
click at [337, 87] on icon at bounding box center [332, 88] width 15 height 15
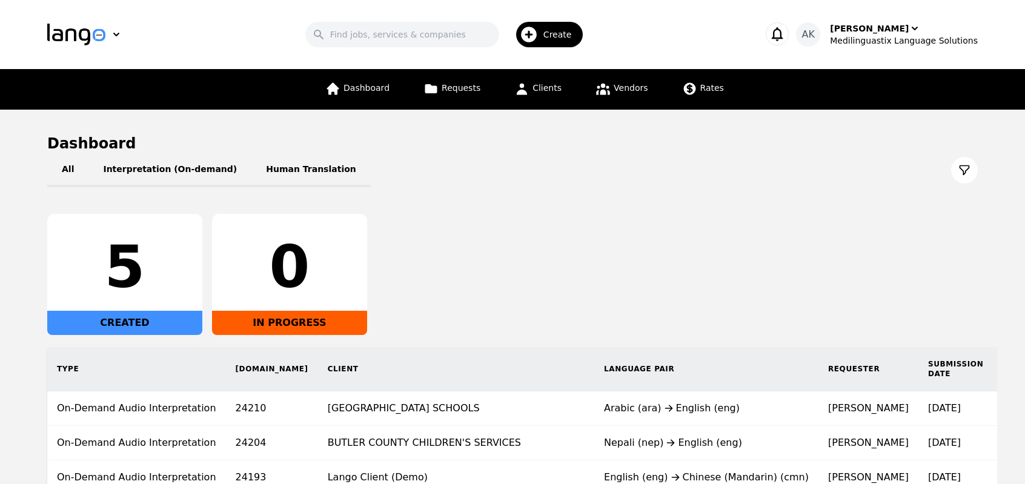
click at [0, 268] on main "Dashboard All Interpretation (On-demand) Human Translation 5 CREATED 0 IN PROGR…" at bounding box center [512, 358] width 1025 height 496
click at [888, 35] on div "Medilinguastix Language Solutions" at bounding box center [904, 41] width 148 height 12
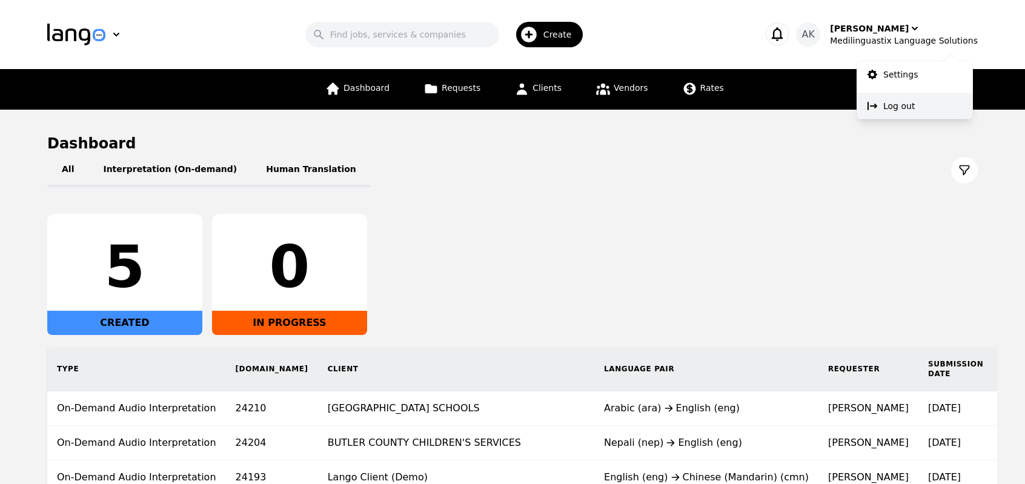
click at [881, 106] on button "Log out" at bounding box center [915, 106] width 116 height 27
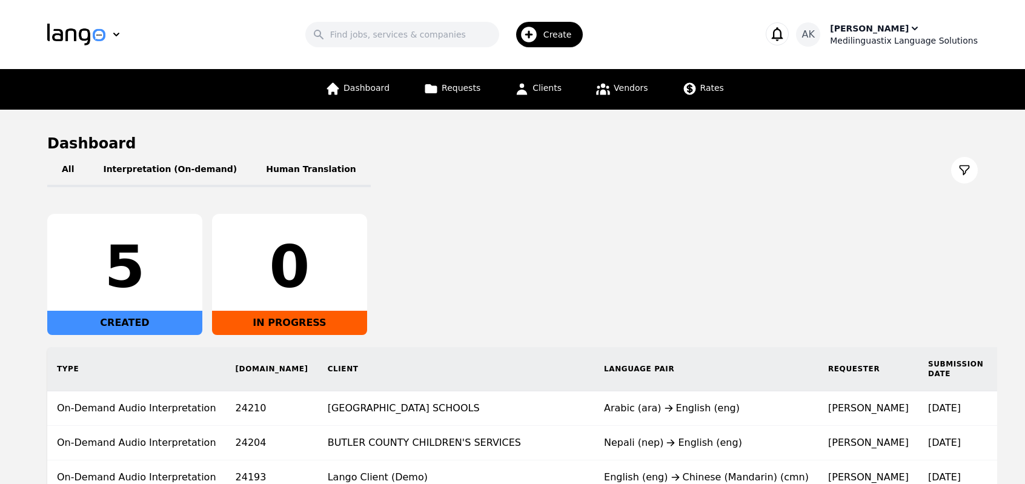
click at [877, 36] on div "Medilinguastix Language Solutions" at bounding box center [904, 41] width 148 height 12
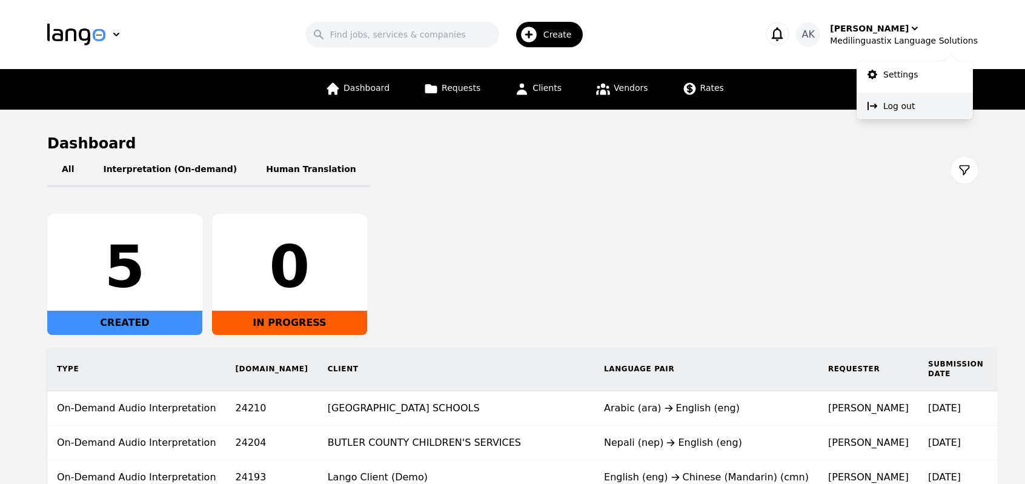
click at [884, 106] on p "Log out" at bounding box center [900, 106] width 32 height 12
